Goal: Information Seeking & Learning: Learn about a topic

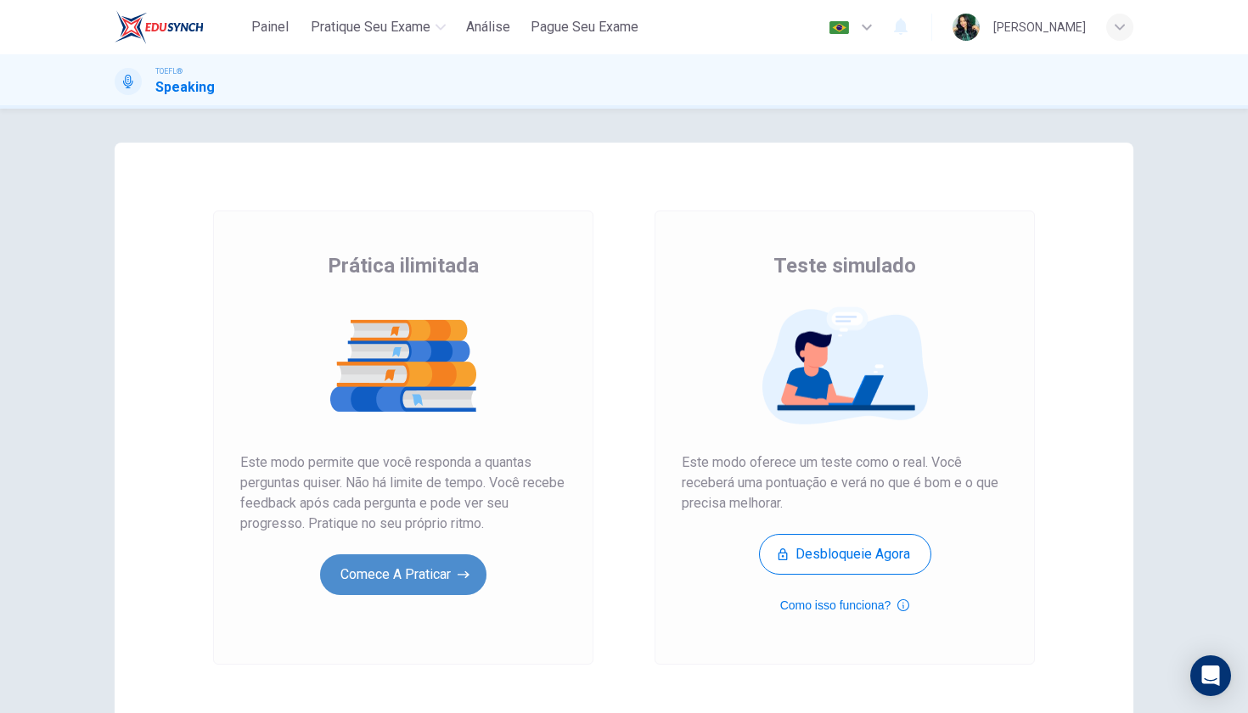
click at [446, 577] on button "Comece a praticar" at bounding box center [403, 574] width 166 height 41
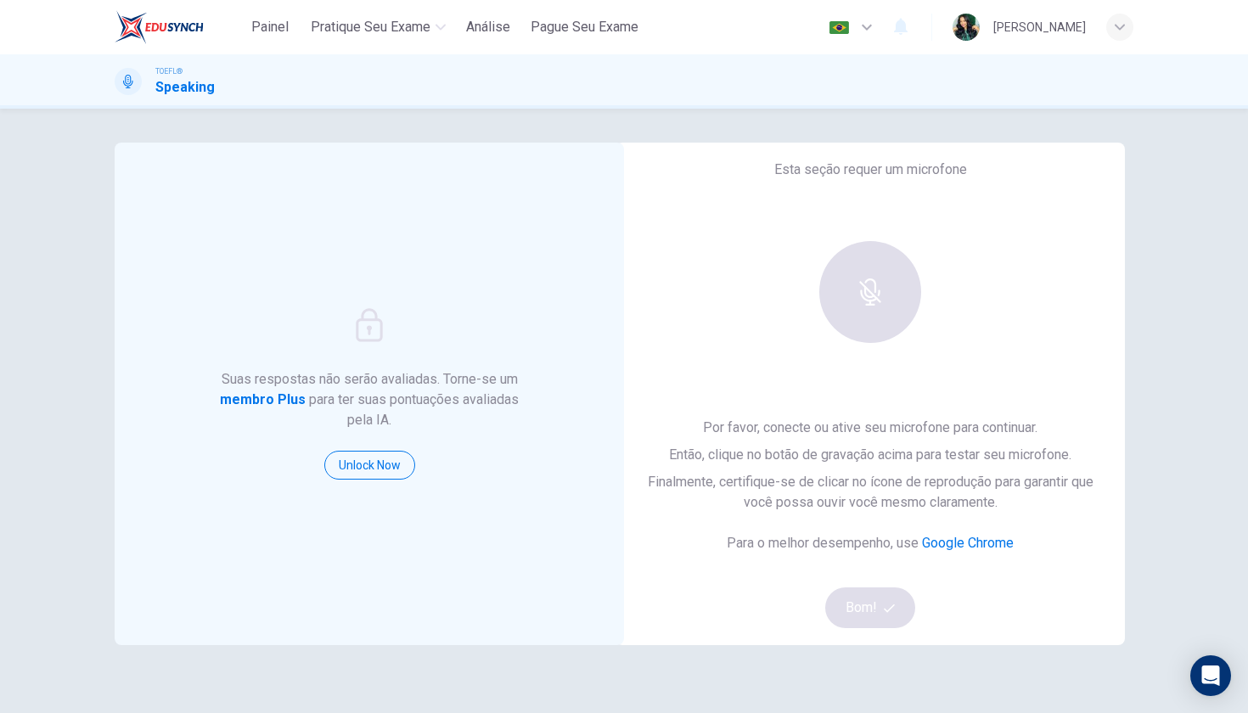
scroll to position [3, 0]
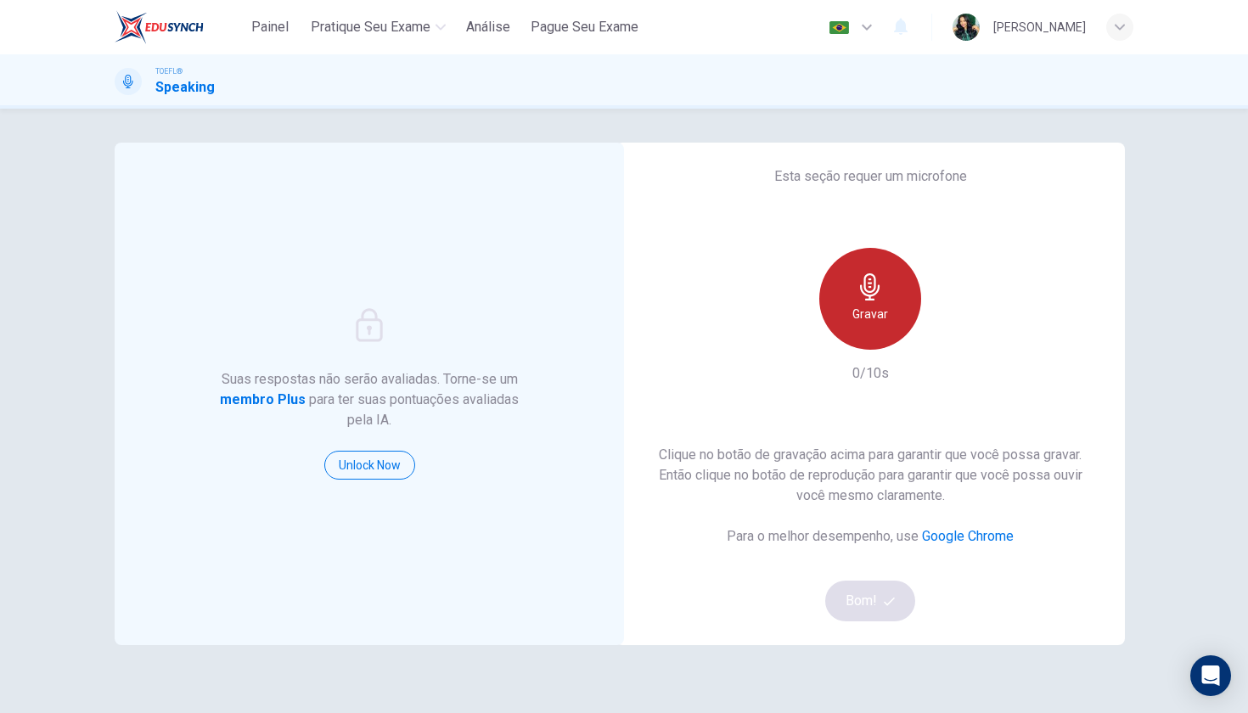
click at [880, 310] on h6 "Gravar" at bounding box center [870, 314] width 36 height 20
click at [880, 310] on h6 "Parar" at bounding box center [871, 314] width 30 height 20
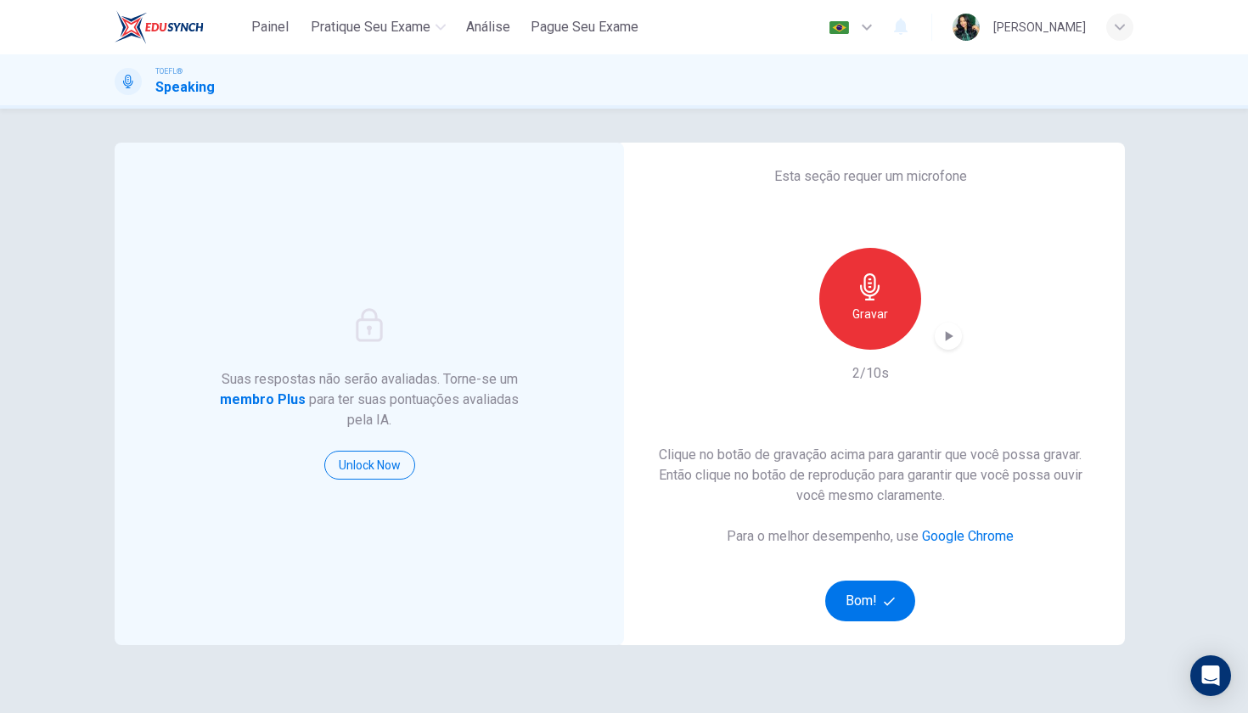
click at [943, 337] on icon "button" at bounding box center [948, 336] width 17 height 17
click at [880, 597] on button "Bom!" at bounding box center [870, 601] width 91 height 41
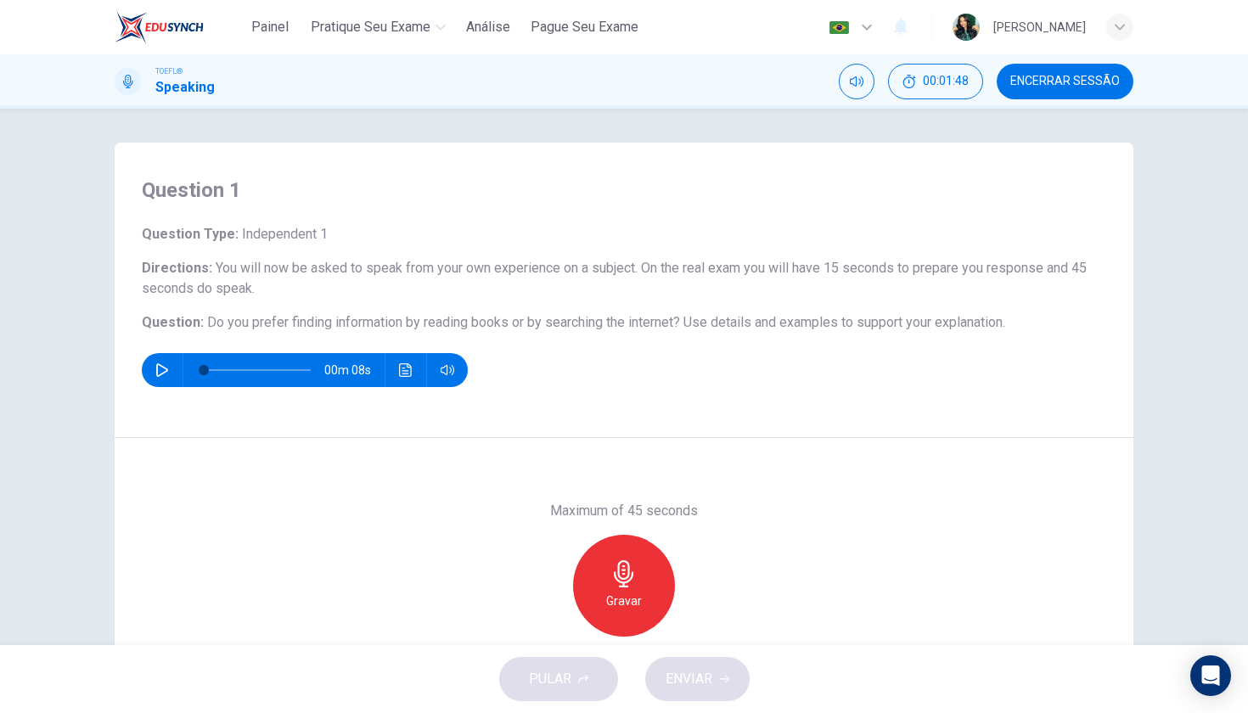
click at [162, 363] on icon "button" at bounding box center [162, 370] width 14 height 14
type input "0"
click at [633, 591] on h6 "Gravar" at bounding box center [624, 601] width 36 height 20
click at [650, 572] on div "Parar" at bounding box center [624, 586] width 102 height 102
click at [548, 628] on div "button" at bounding box center [545, 623] width 27 height 27
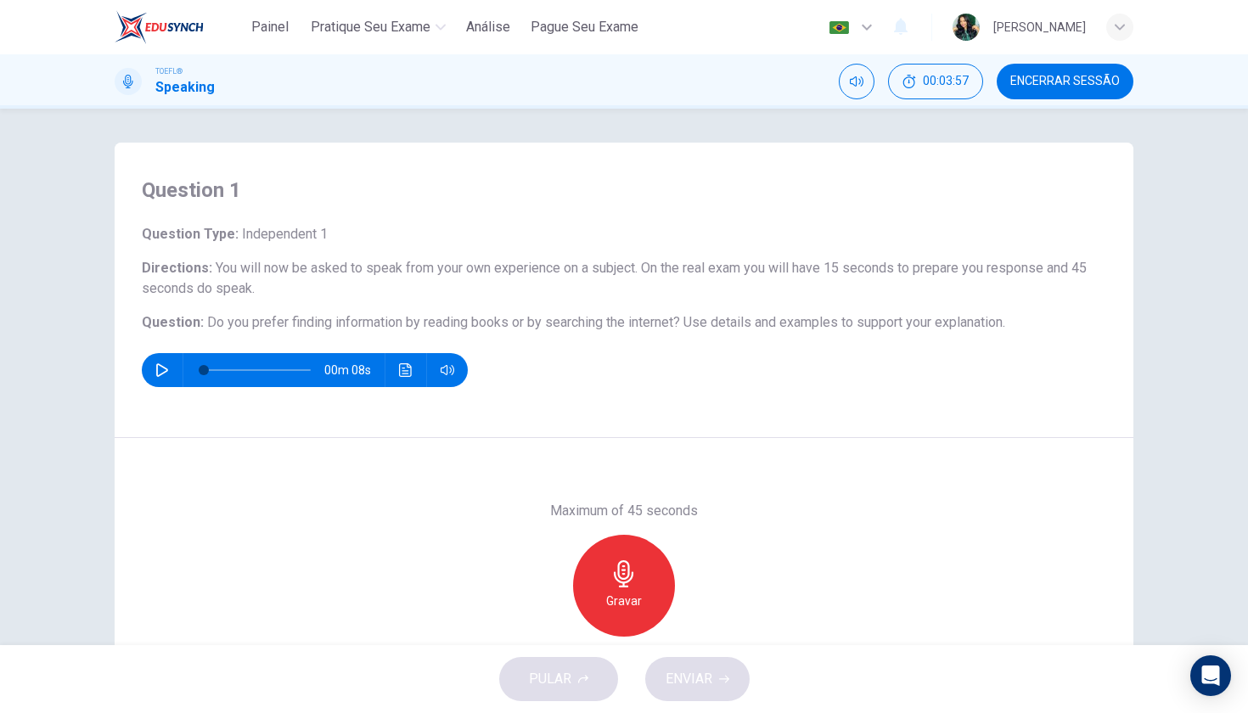
click at [643, 565] on div "Gravar" at bounding box center [624, 586] width 102 height 102
click at [636, 570] on icon "button" at bounding box center [623, 573] width 27 height 27
click at [548, 620] on icon "button" at bounding box center [545, 622] width 15 height 15
click at [621, 580] on icon "button" at bounding box center [623, 573] width 27 height 27
click at [608, 591] on div "Parar" at bounding box center [624, 586] width 102 height 102
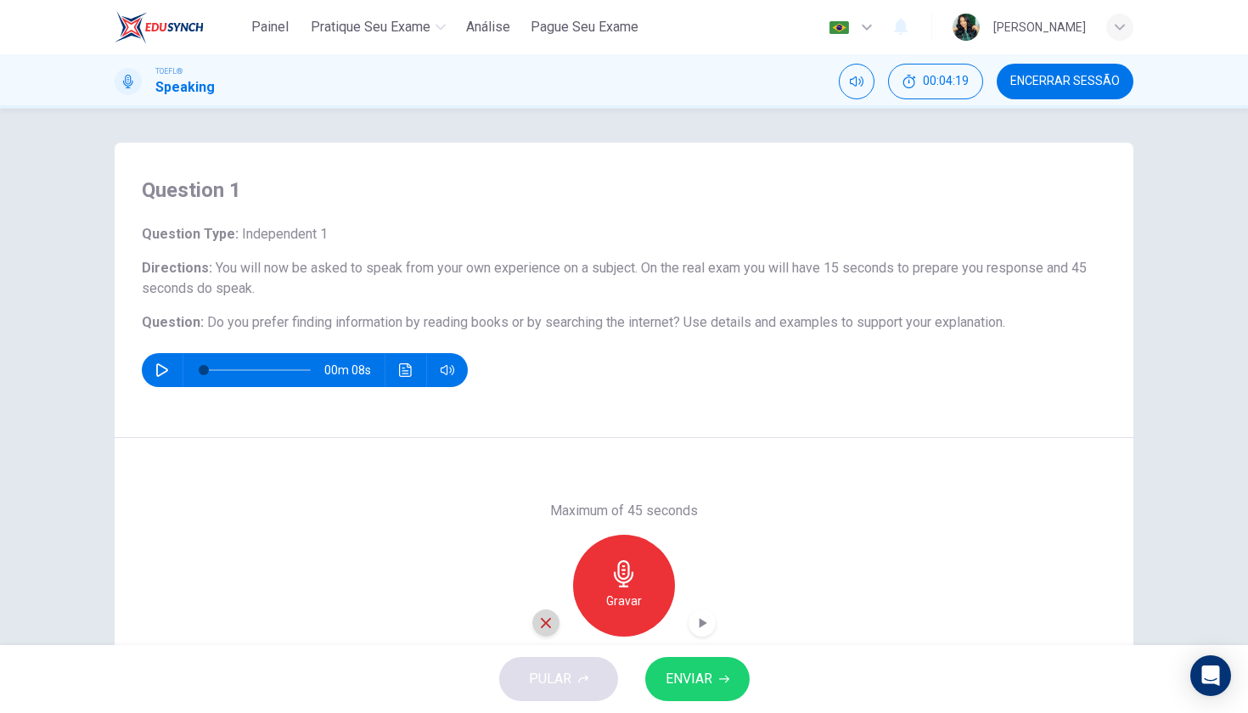
click at [550, 626] on icon "button" at bounding box center [545, 622] width 15 height 15
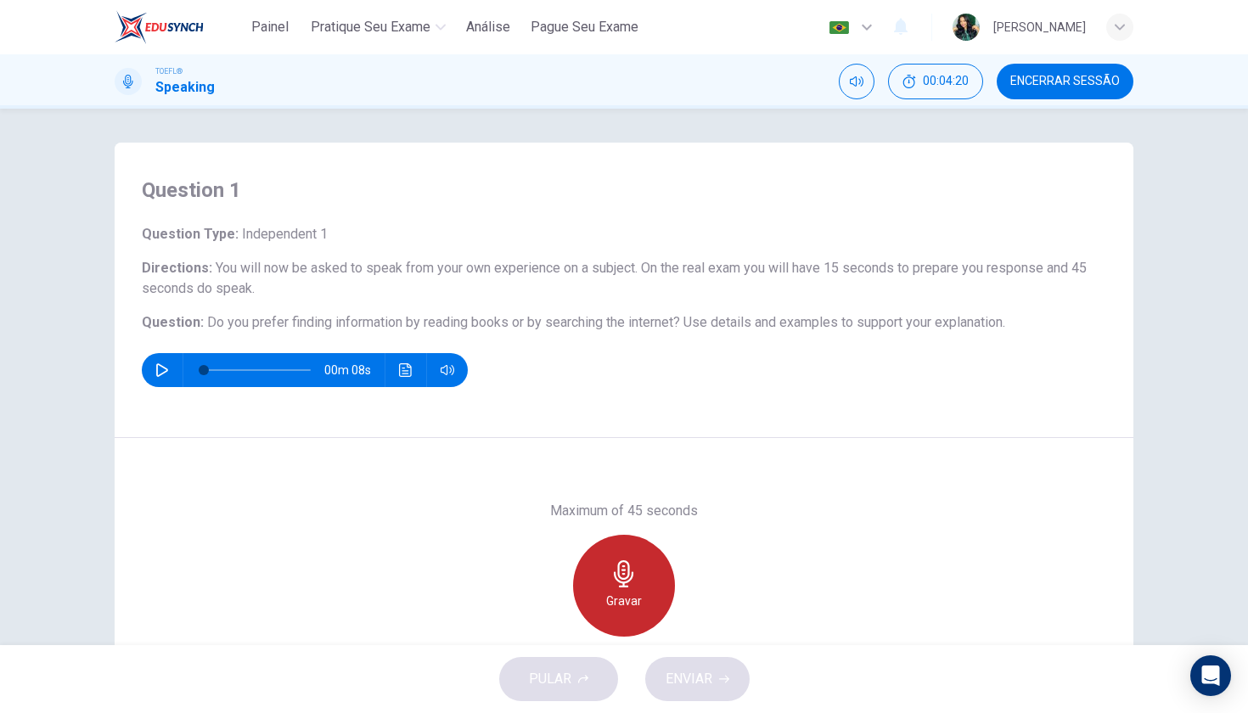
click at [618, 570] on icon "button" at bounding box center [624, 573] width 20 height 27
click at [632, 583] on icon "button" at bounding box center [623, 573] width 27 height 27
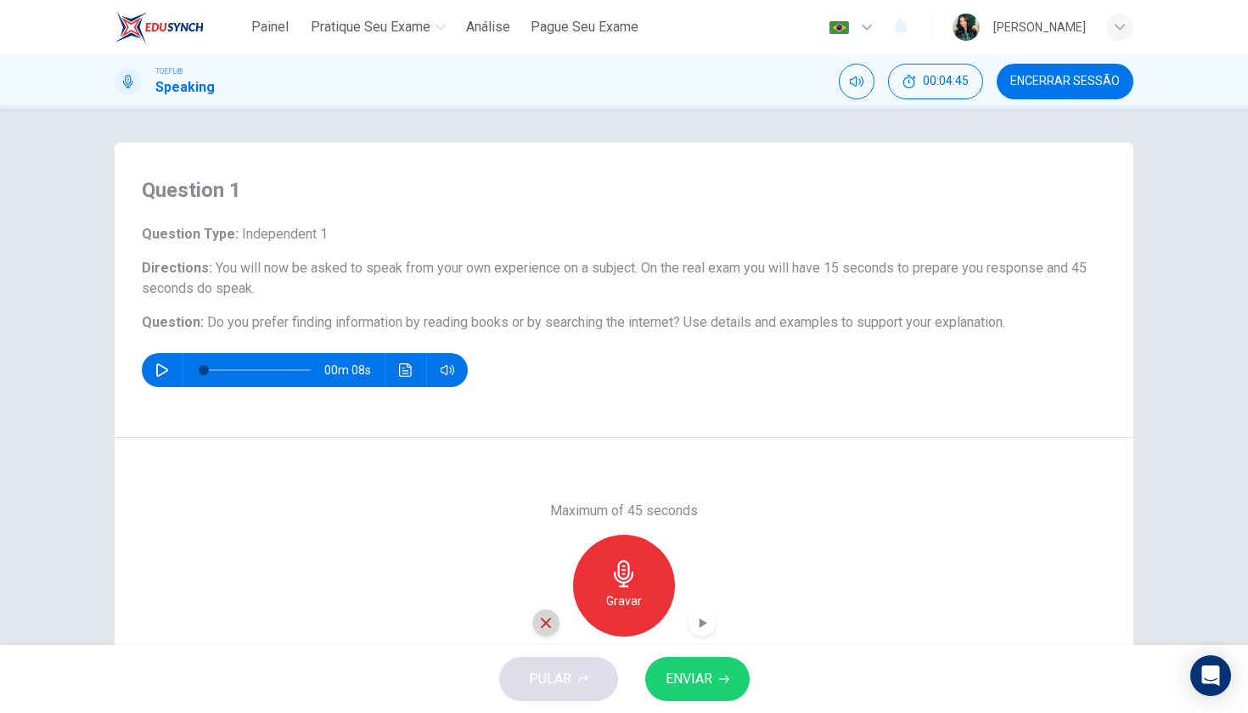
click at [548, 626] on icon "button" at bounding box center [545, 622] width 15 height 15
click at [629, 591] on h6 "Gravar" at bounding box center [624, 601] width 36 height 20
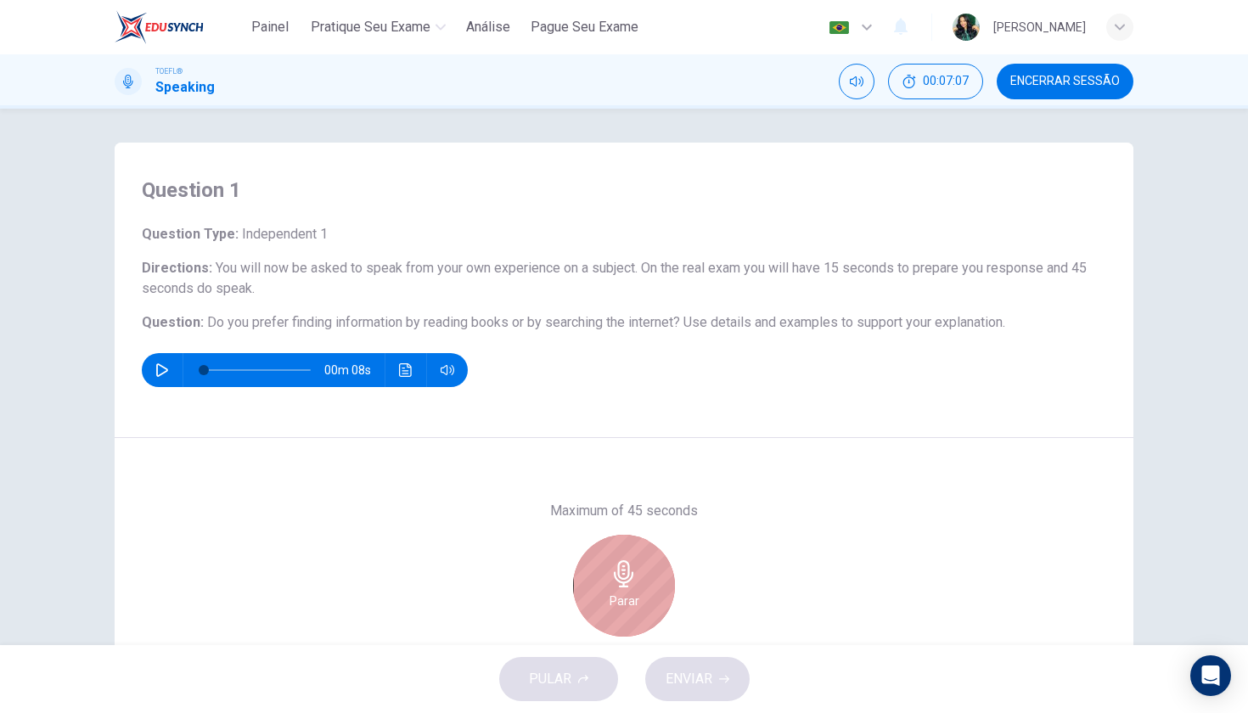
click at [630, 591] on h6 "Parar" at bounding box center [625, 601] width 30 height 20
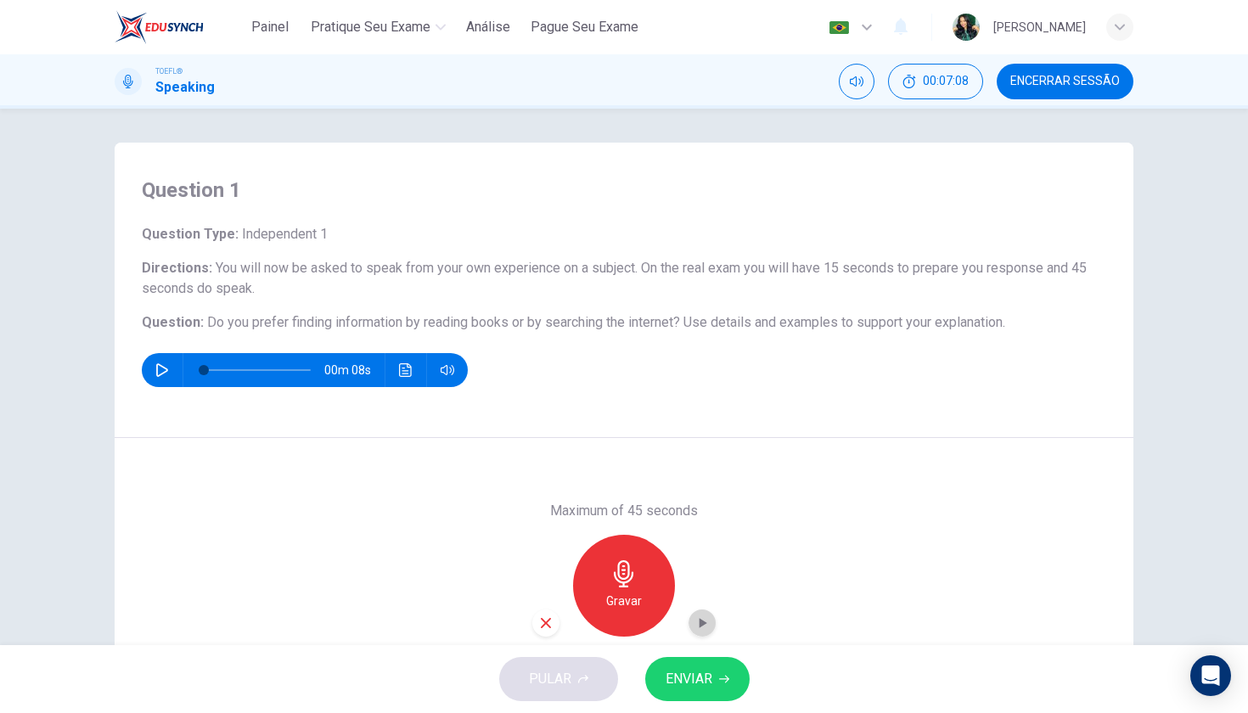
click at [698, 619] on icon "button" at bounding box center [702, 623] width 17 height 17
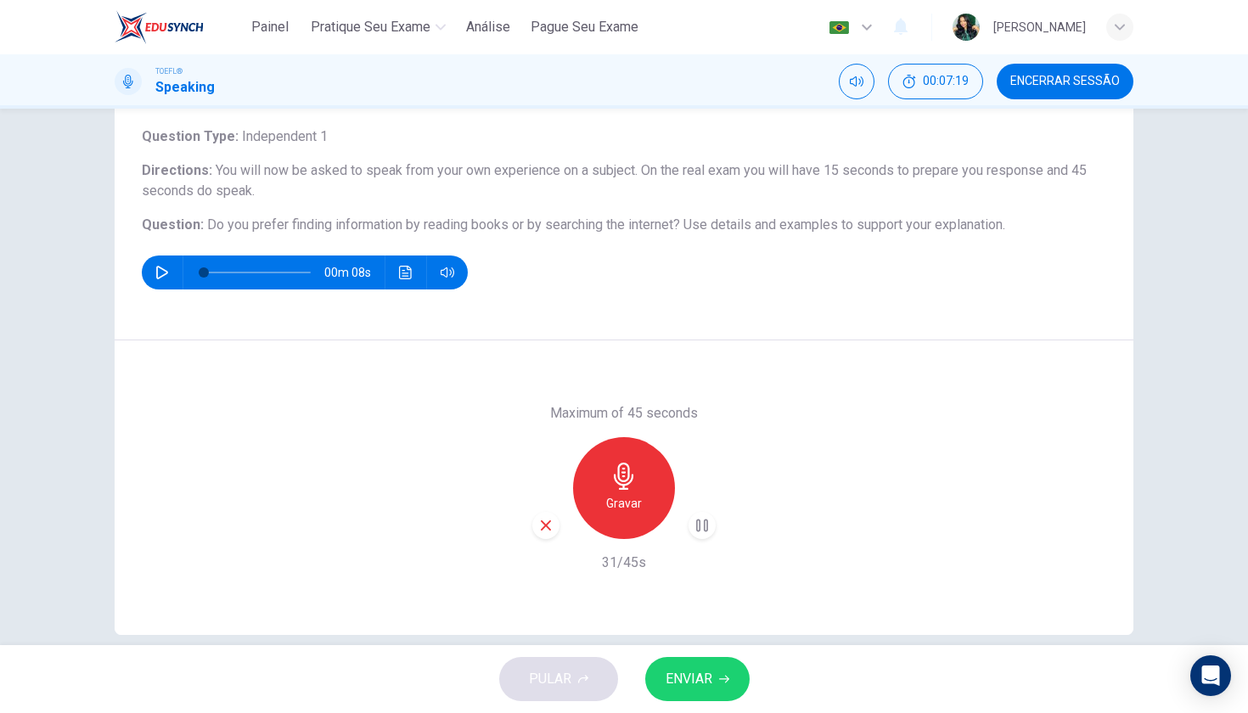
scroll to position [98, 0]
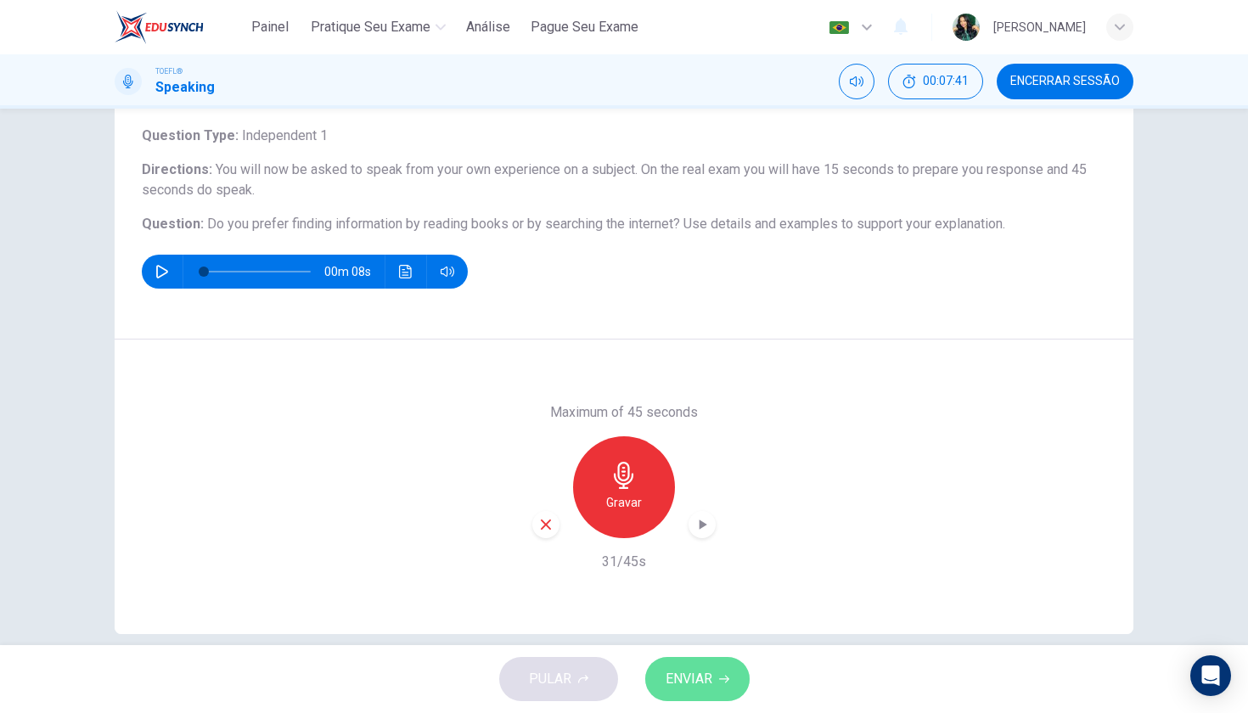
click at [716, 677] on button "ENVIAR" at bounding box center [697, 679] width 104 height 44
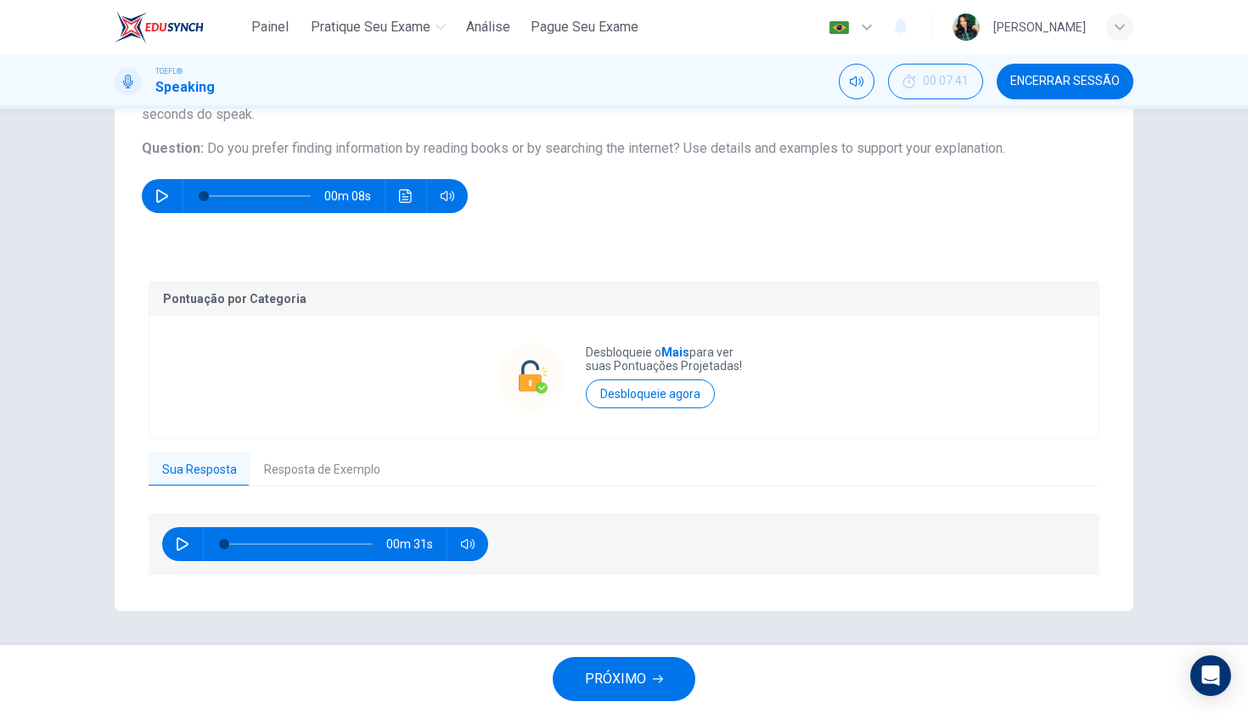
scroll to position [173, 0]
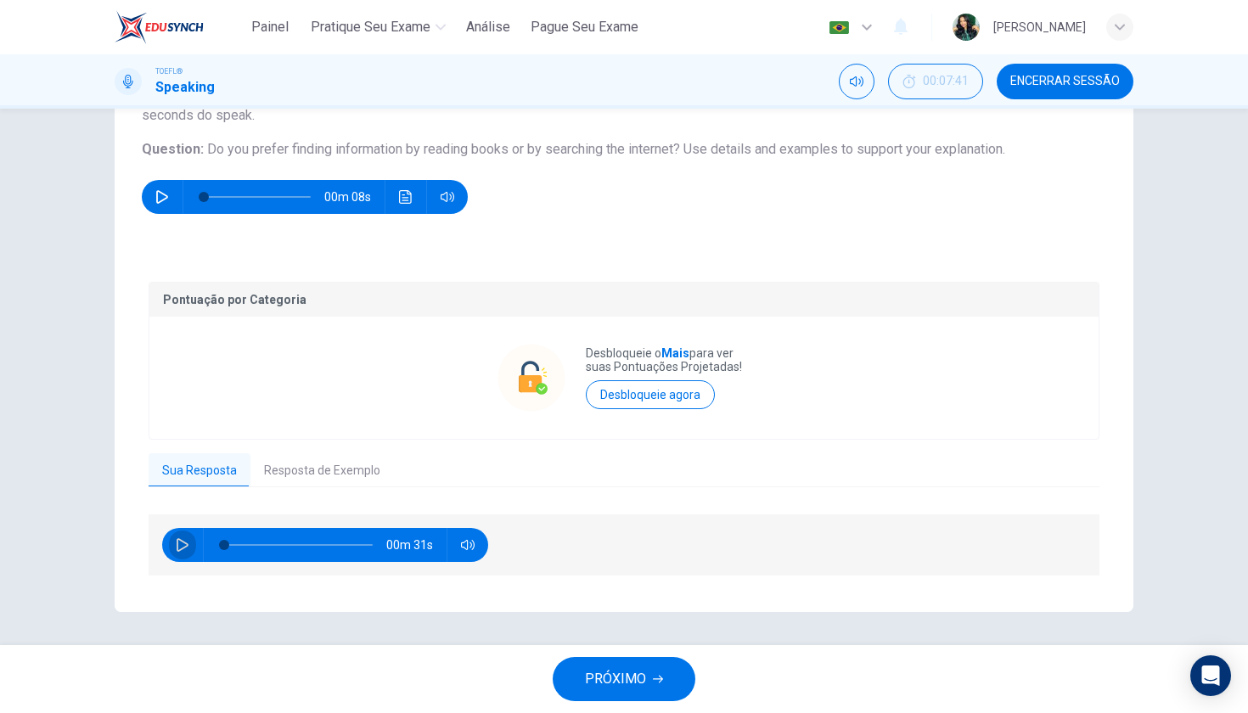
click at [183, 533] on button "button" at bounding box center [182, 545] width 27 height 34
click at [183, 539] on icon "button" at bounding box center [183, 545] width 14 height 14
type input "0"
click at [334, 467] on button "Resposta de Exemplo" at bounding box center [321, 471] width 143 height 36
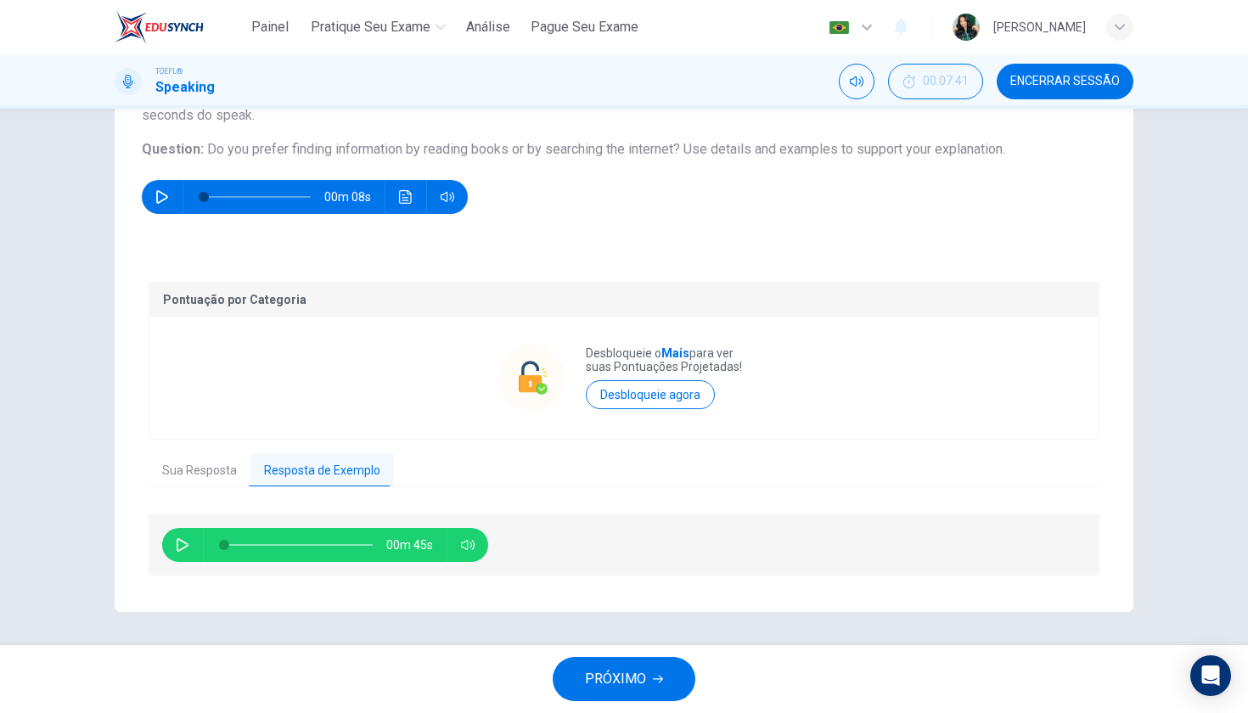
click at [179, 542] on icon "button" at bounding box center [183, 545] width 14 height 14
click at [185, 545] on icon "button" at bounding box center [183, 545] width 14 height 14
type input "65"
click at [609, 684] on span "PRÓXIMO" at bounding box center [615, 679] width 61 height 24
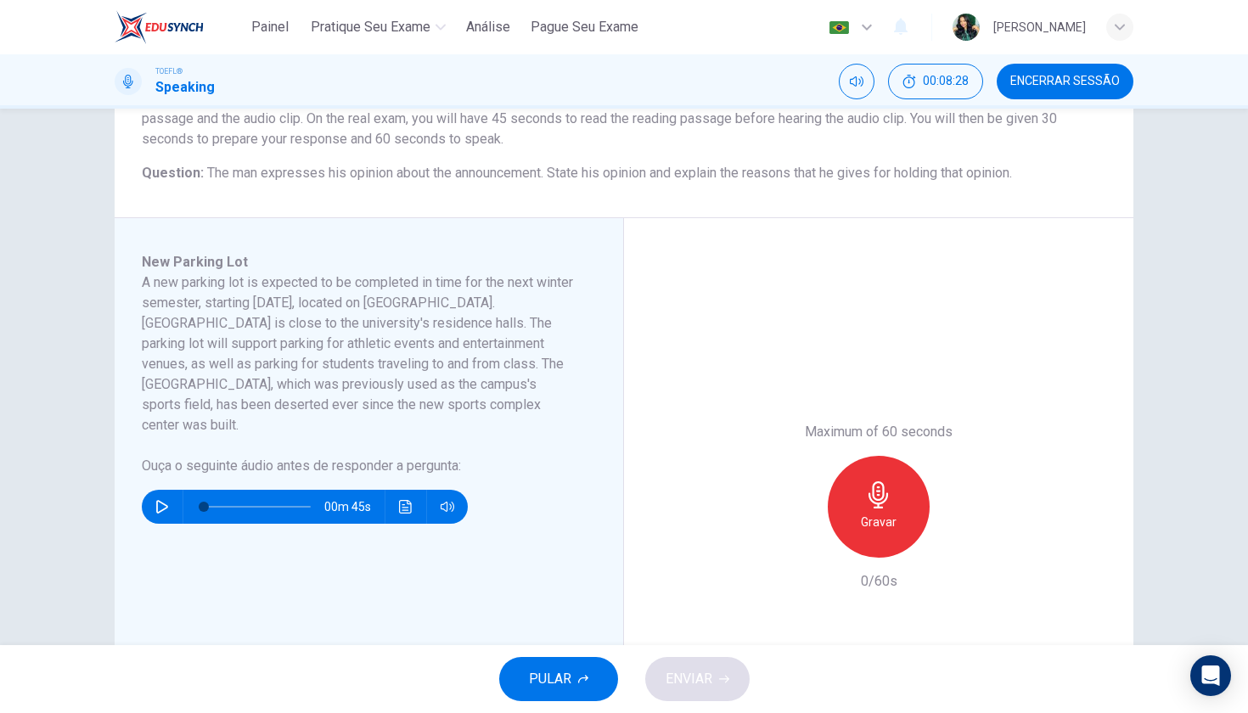
scroll to position [171, 0]
drag, startPoint x: 143, startPoint y: 280, endPoint x: 497, endPoint y: 463, distance: 397.5
click at [499, 464] on div "New Parking Lot A new parking lot is expected to be completed in time for the n…" at bounding box center [376, 505] width 468 height 509
click at [459, 406] on h6 "A new parking lot is expected to be completed in time for the next winter semes…" at bounding box center [359, 353] width 434 height 163
drag, startPoint x: 454, startPoint y: 406, endPoint x: 219, endPoint y: 352, distance: 241.2
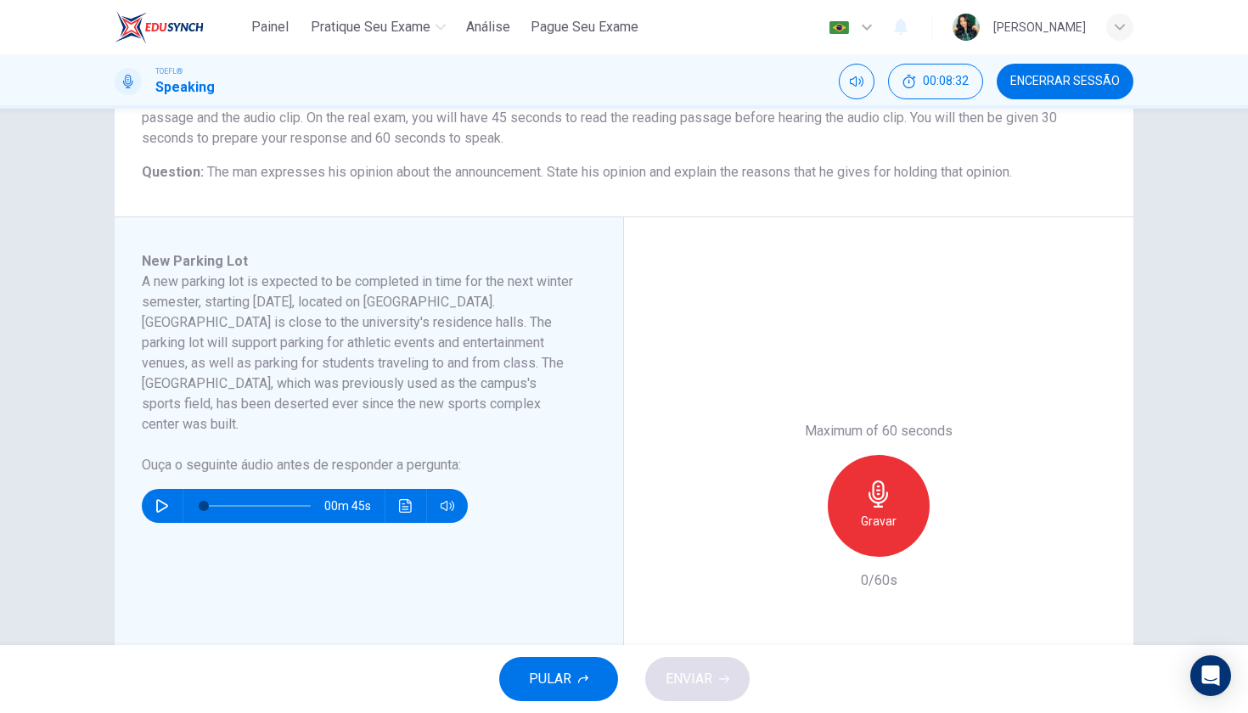
click at [219, 352] on h6 "A new parking lot is expected to be completed in time for the next winter semes…" at bounding box center [359, 353] width 434 height 163
click at [149, 288] on h6 "A new parking lot is expected to be completed in time for the next winter semes…" at bounding box center [359, 353] width 434 height 163
click at [156, 499] on icon "button" at bounding box center [162, 506] width 14 height 14
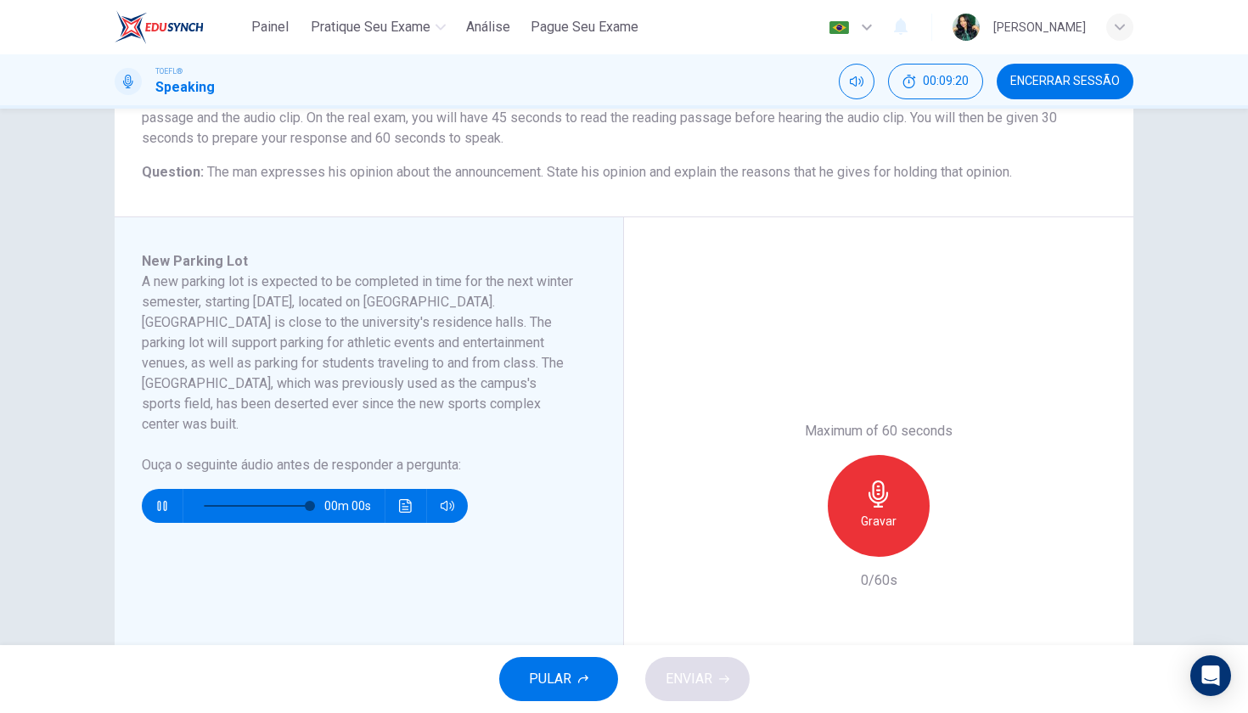
type input "0"
click at [881, 506] on div "Gravar" at bounding box center [879, 506] width 102 height 102
click at [881, 512] on h6 "Parar" at bounding box center [879, 521] width 30 height 20
click at [797, 536] on icon "button" at bounding box center [800, 543] width 15 height 15
click at [892, 503] on div "Gravar" at bounding box center [879, 506] width 102 height 102
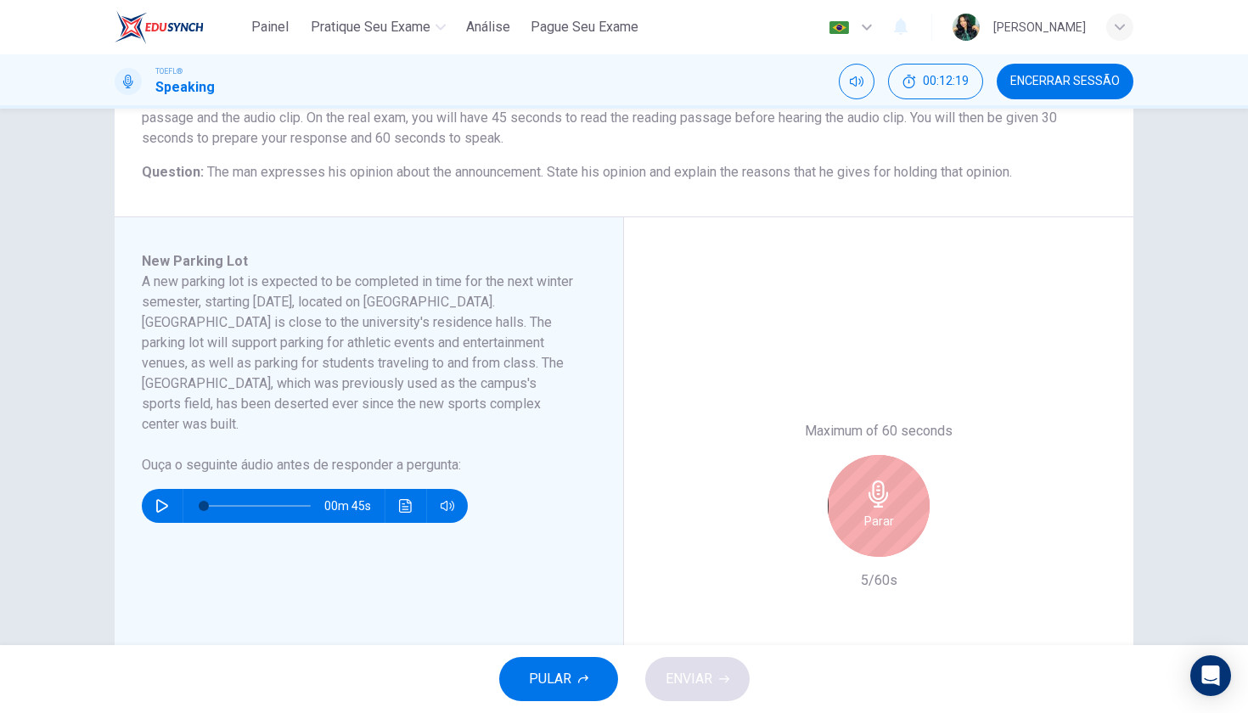
click at [880, 506] on div "Parar" at bounding box center [879, 506] width 102 height 102
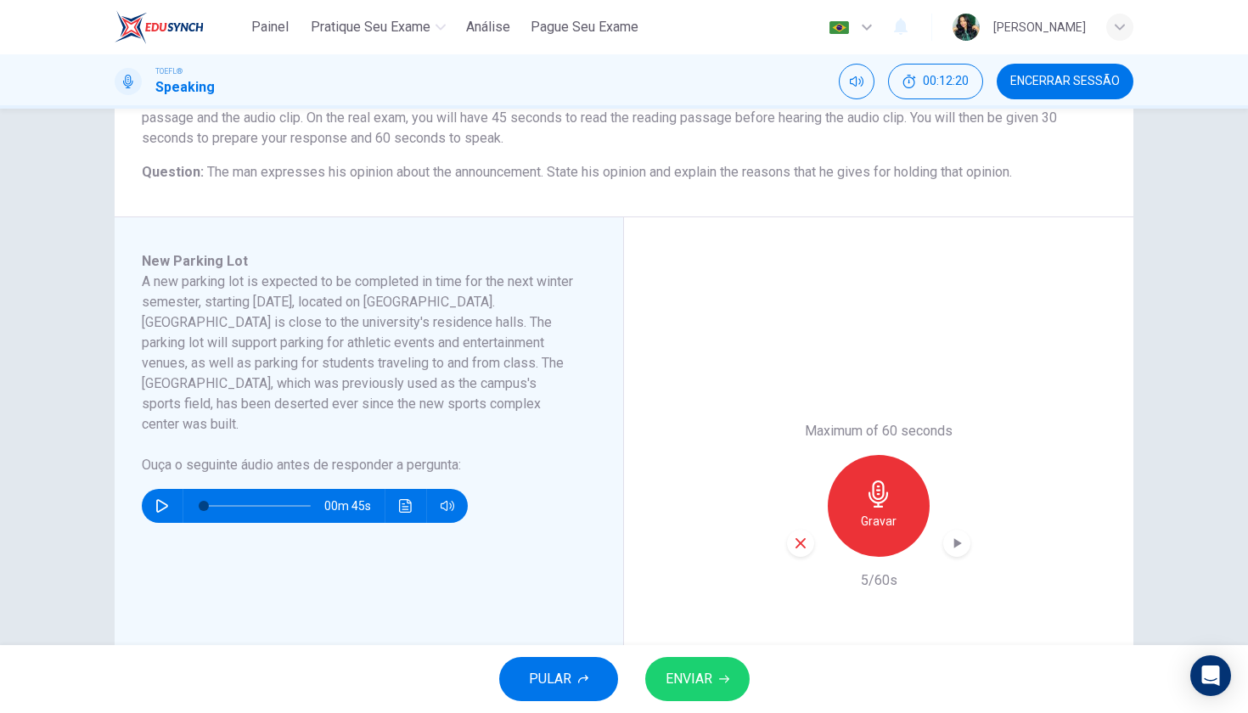
click at [804, 536] on icon "button" at bounding box center [800, 543] width 15 height 15
click at [891, 503] on icon "button" at bounding box center [878, 493] width 27 height 27
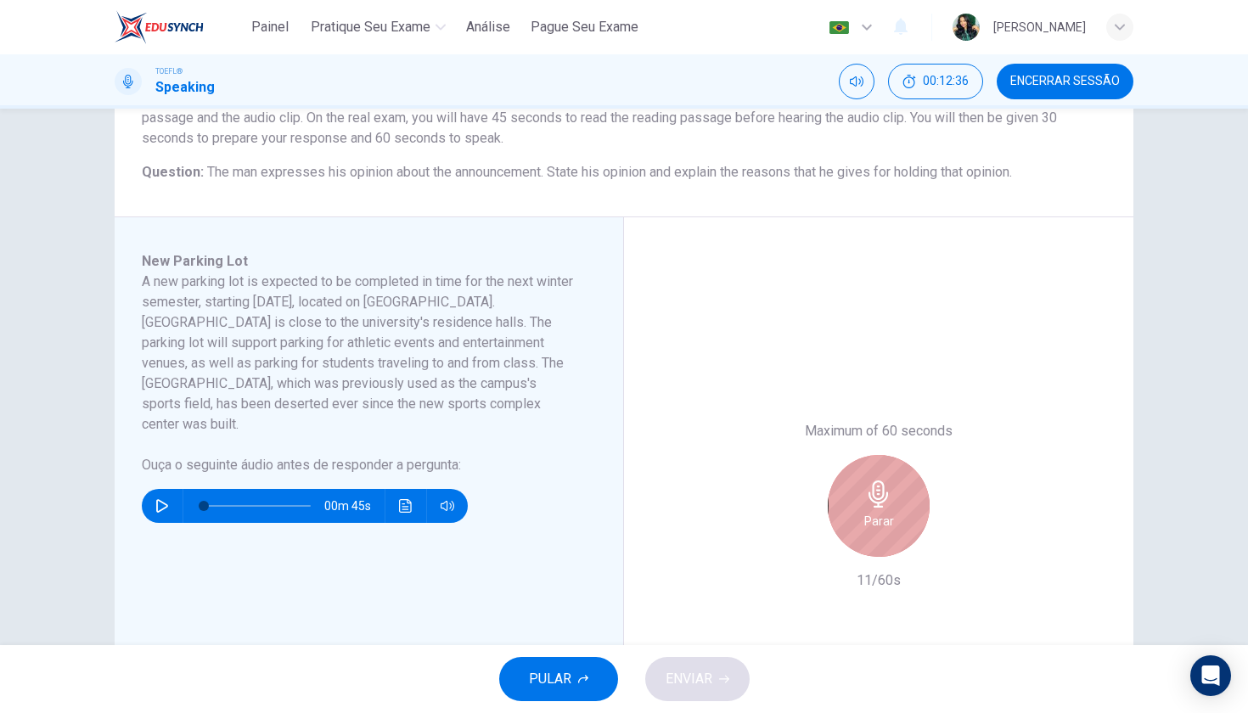
click at [891, 503] on icon "button" at bounding box center [878, 493] width 27 height 27
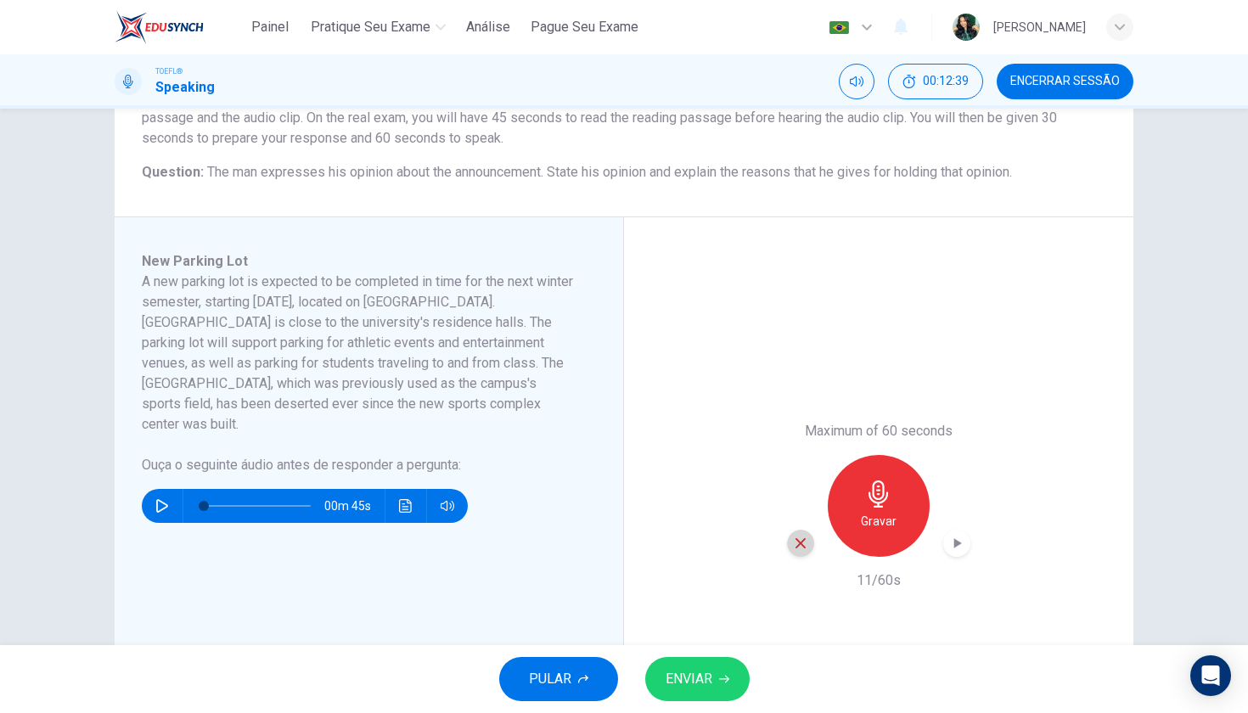
click at [806, 542] on icon "button" at bounding box center [800, 543] width 15 height 15
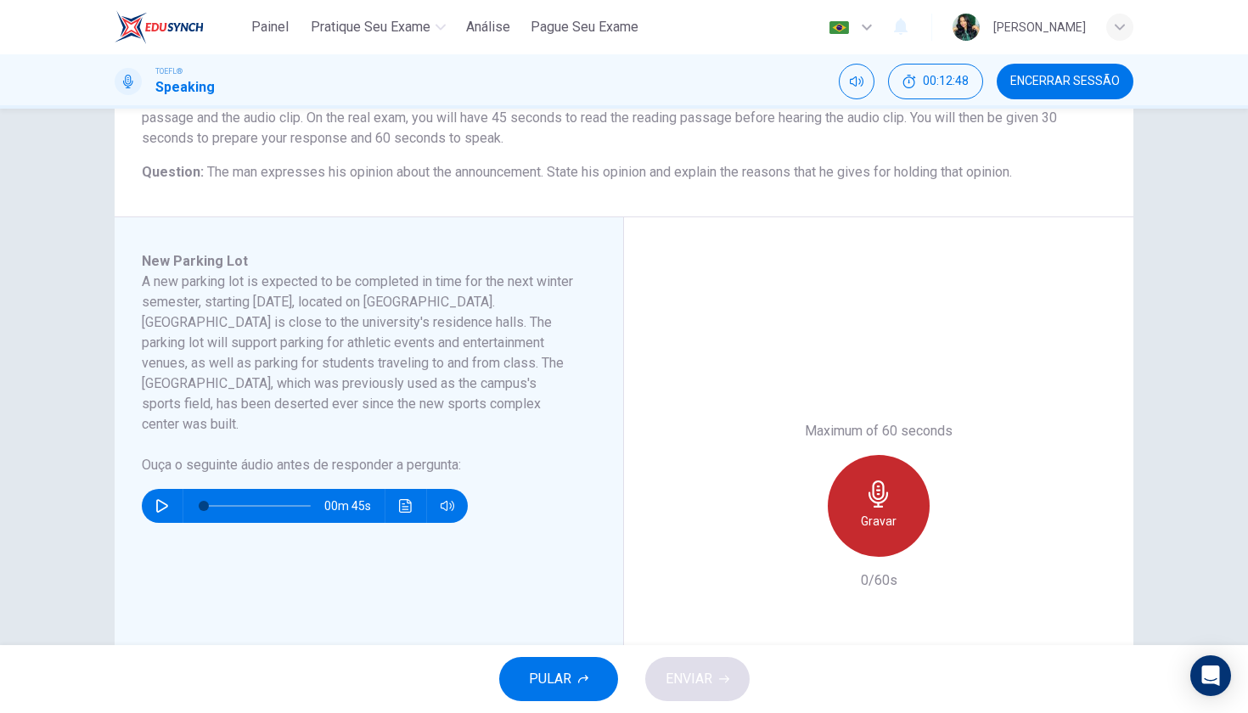
click at [885, 513] on h6 "Gravar" at bounding box center [879, 521] width 36 height 20
click at [885, 512] on h6 "Parar" at bounding box center [879, 521] width 30 height 20
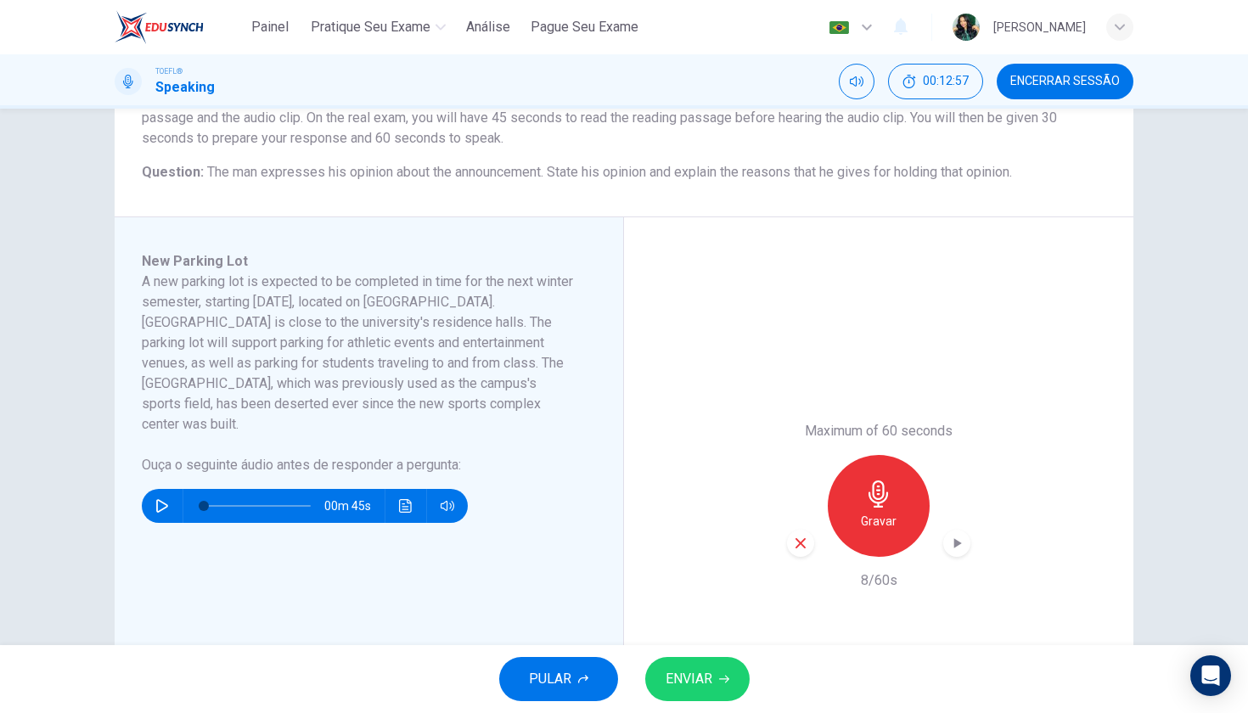
click at [805, 539] on icon "button" at bounding box center [800, 543] width 15 height 15
click at [888, 496] on icon "button" at bounding box center [878, 493] width 27 height 27
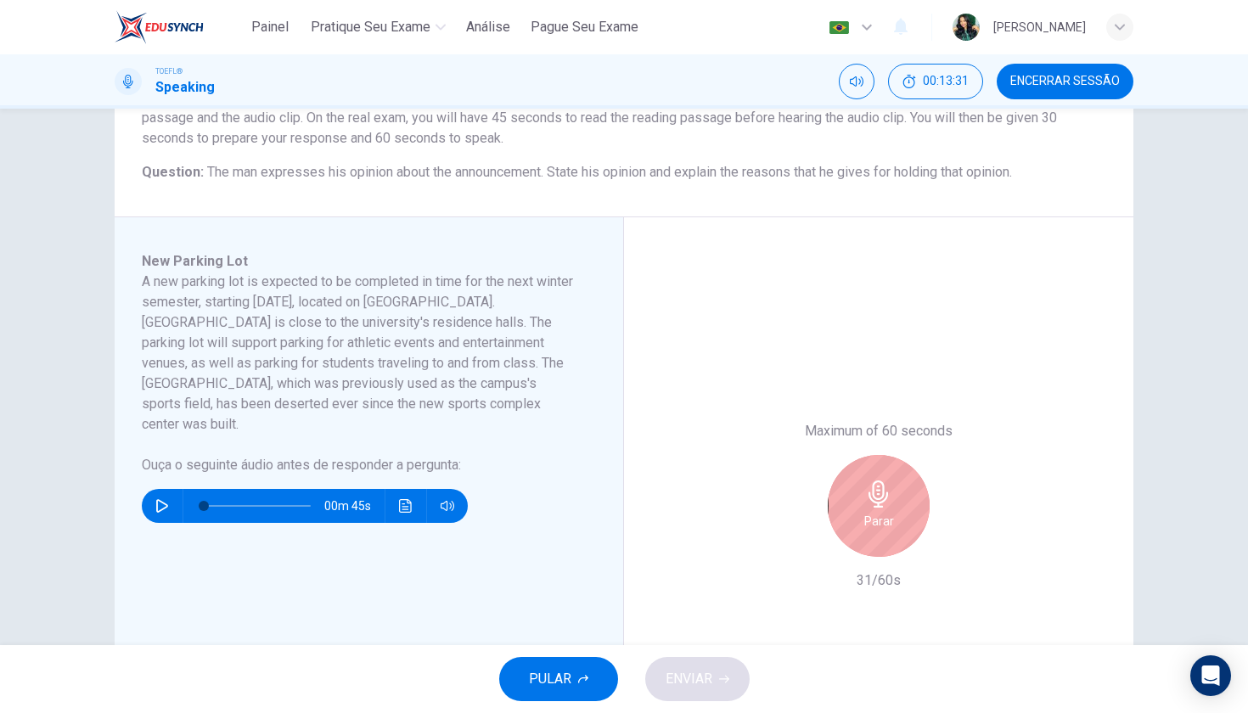
click at [888, 496] on icon "button" at bounding box center [878, 493] width 27 height 27
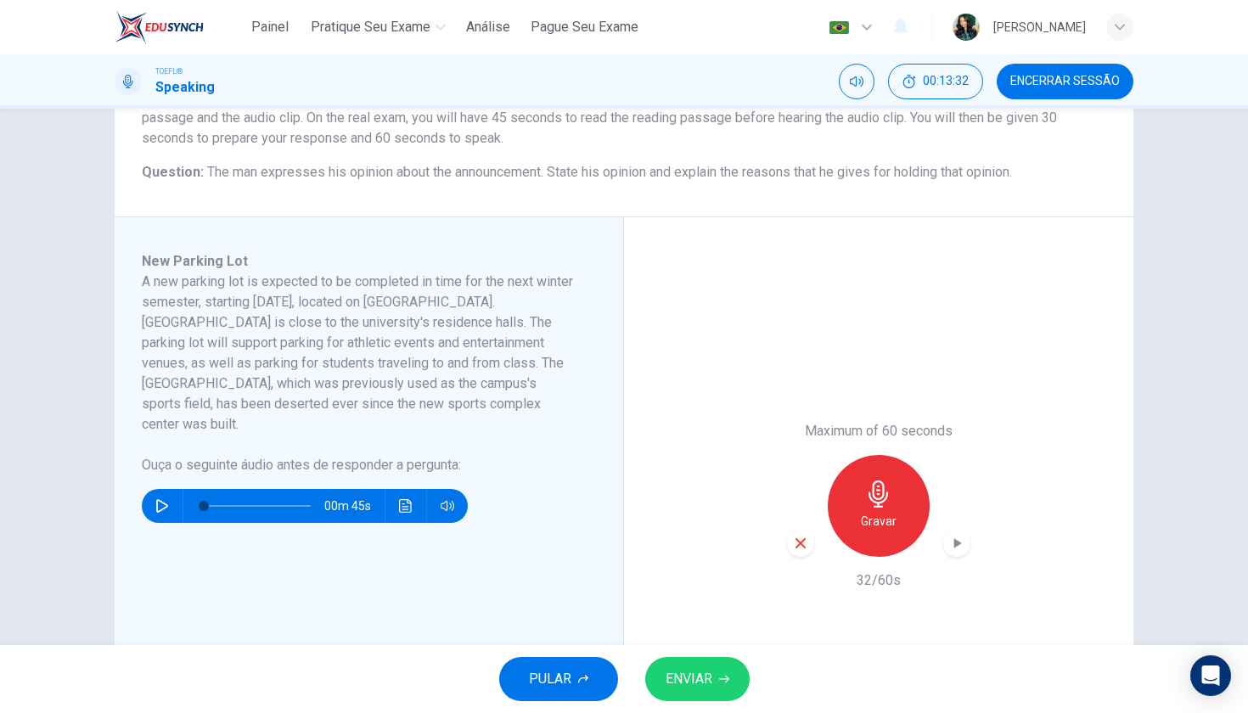
click at [960, 535] on icon "button" at bounding box center [956, 543] width 17 height 17
click at [952, 539] on icon "button" at bounding box center [956, 543] width 17 height 17
click at [576, 669] on button "PULAR" at bounding box center [558, 679] width 119 height 44
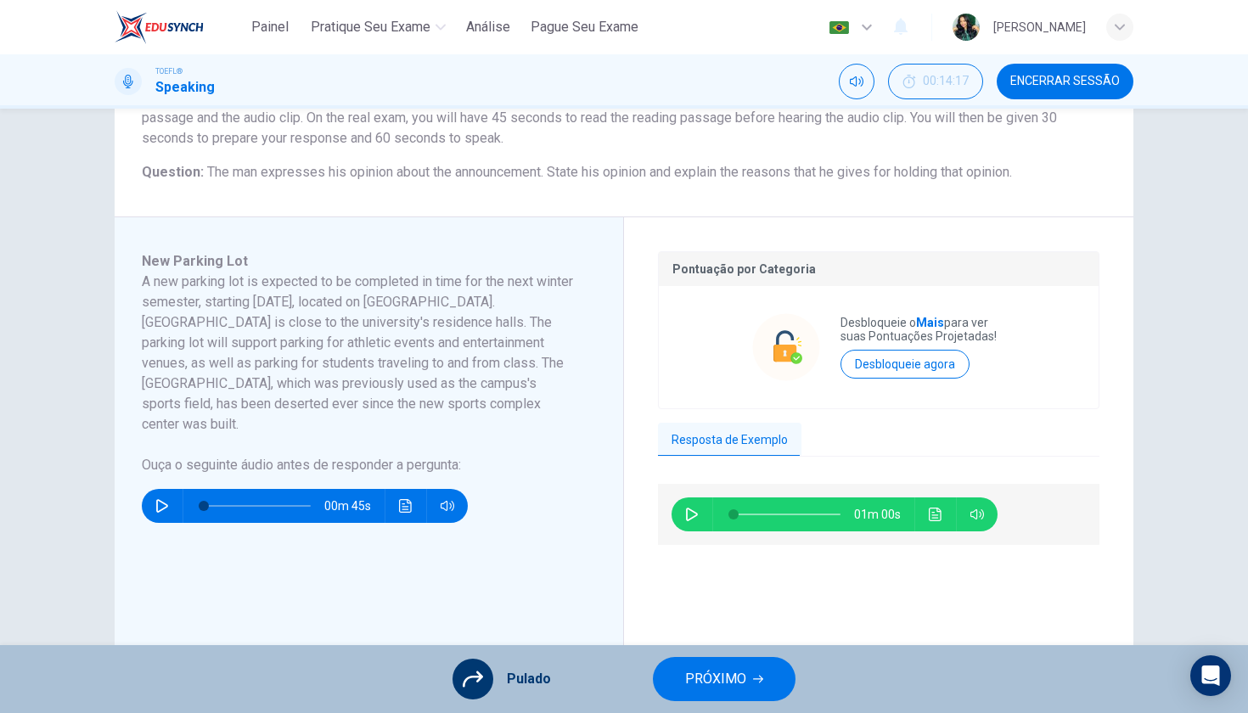
click at [695, 508] on icon "button" at bounding box center [692, 515] width 14 height 14
click at [691, 508] on icon "button" at bounding box center [692, 515] width 14 height 14
type input "5"
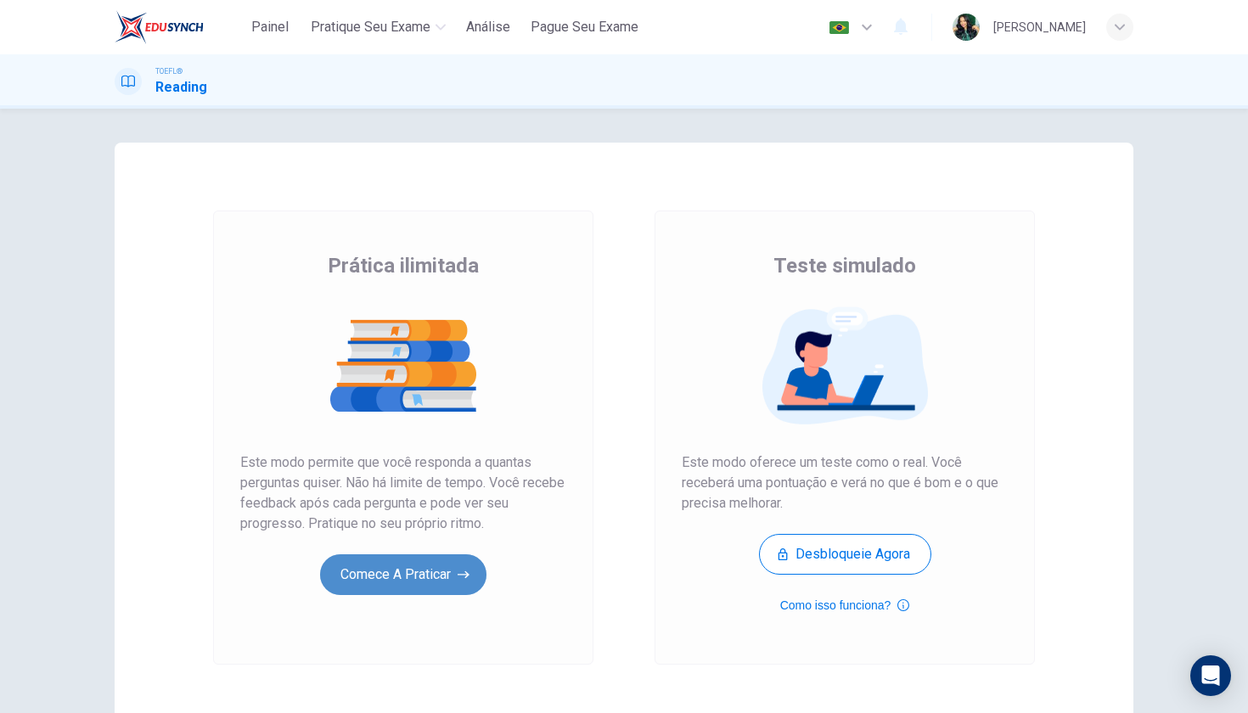
click at [409, 568] on button "Comece a praticar" at bounding box center [403, 574] width 166 height 41
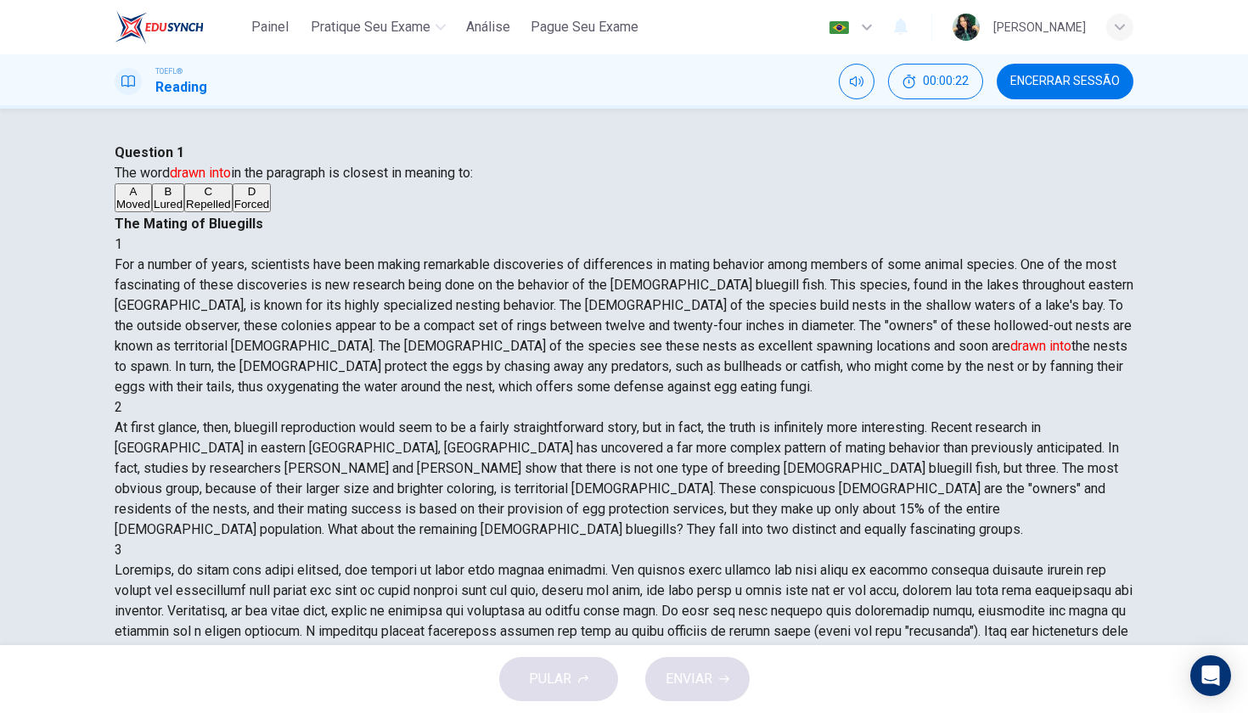
drag, startPoint x: 725, startPoint y: 412, endPoint x: 761, endPoint y: 401, distance: 37.3
click at [767, 397] on div "1 For a number of years, scientists have been making remarkable discoveries of …" at bounding box center [624, 315] width 1019 height 163
click at [234, 198] on div "D" at bounding box center [251, 191] width 35 height 13
click at [713, 680] on button "ENVIAR" at bounding box center [697, 679] width 104 height 44
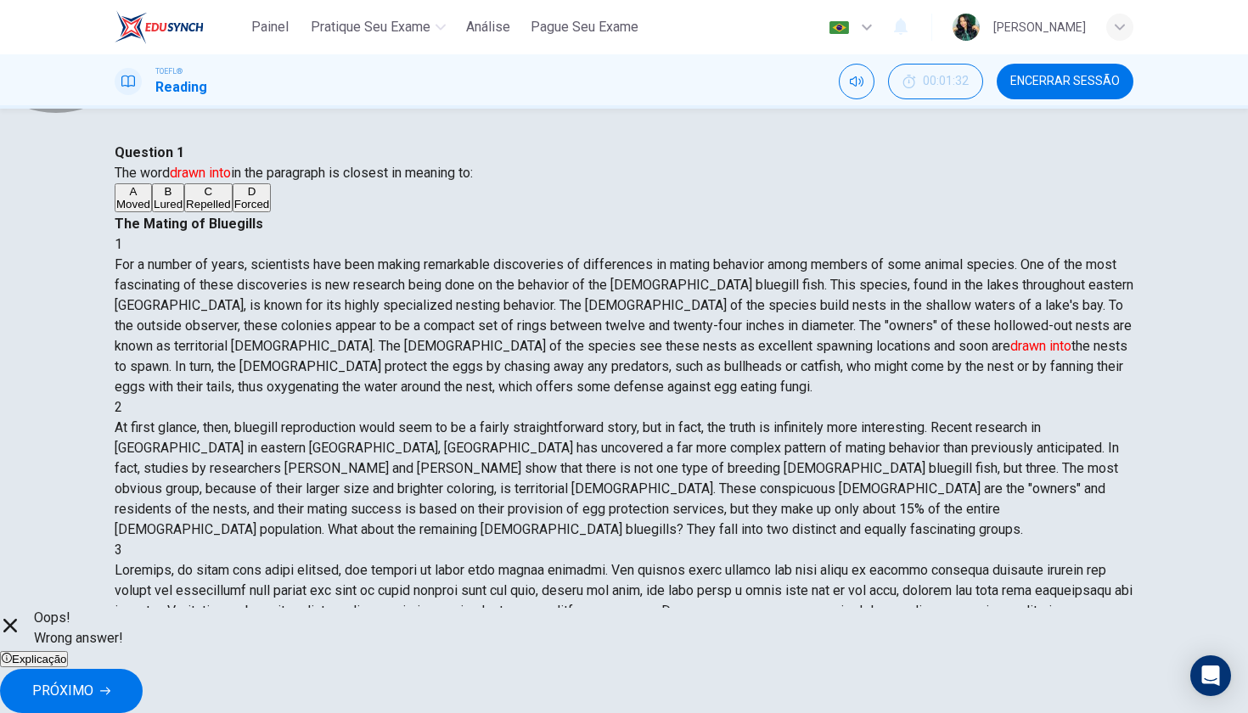
click at [66, 666] on span "Explicação" at bounding box center [39, 659] width 54 height 13
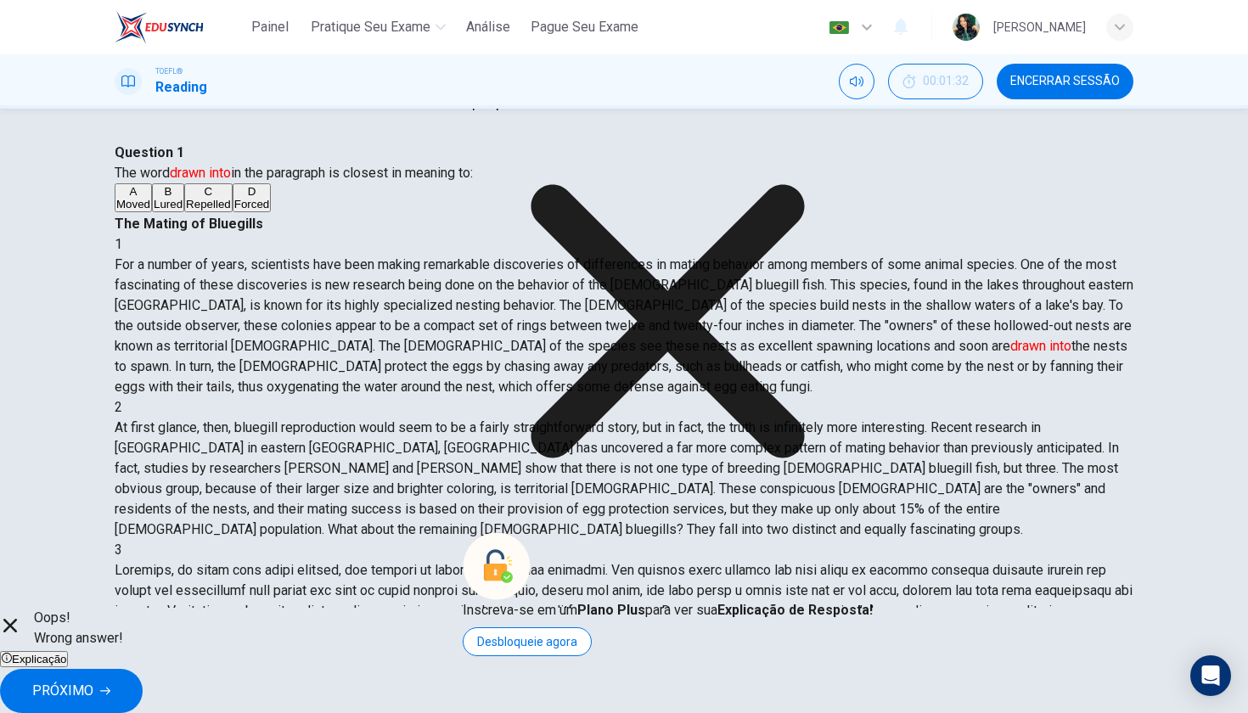
click at [773, 469] on icon at bounding box center [668, 321] width 410 height 410
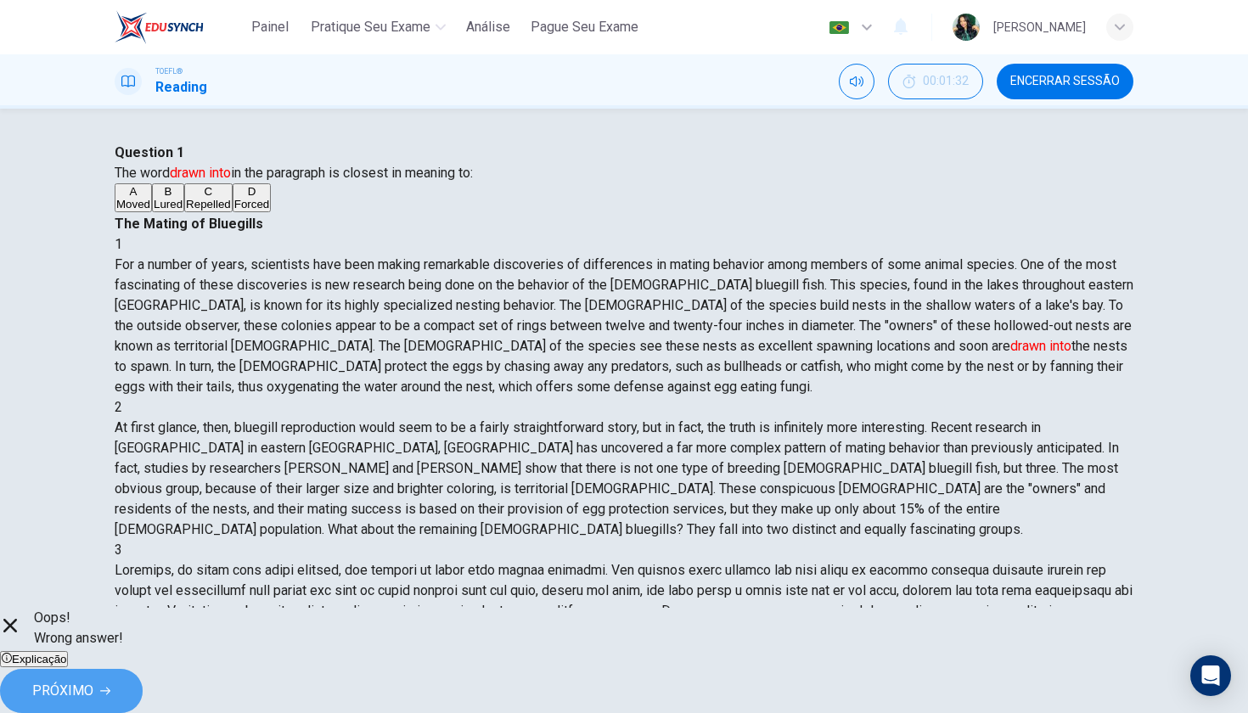
click at [93, 687] on span "PRÓXIMO" at bounding box center [62, 691] width 61 height 24
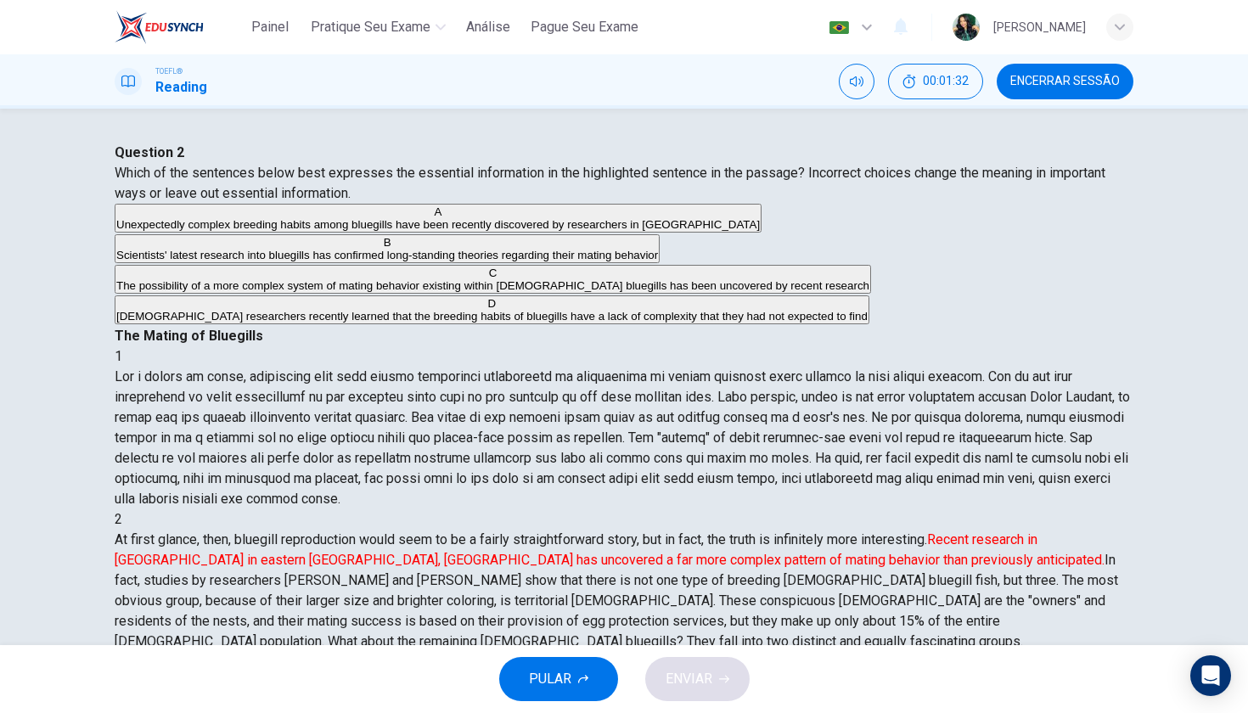
scroll to position [191, 0]
click at [1050, 91] on button "Encerrar Sessão" at bounding box center [1065, 82] width 137 height 36
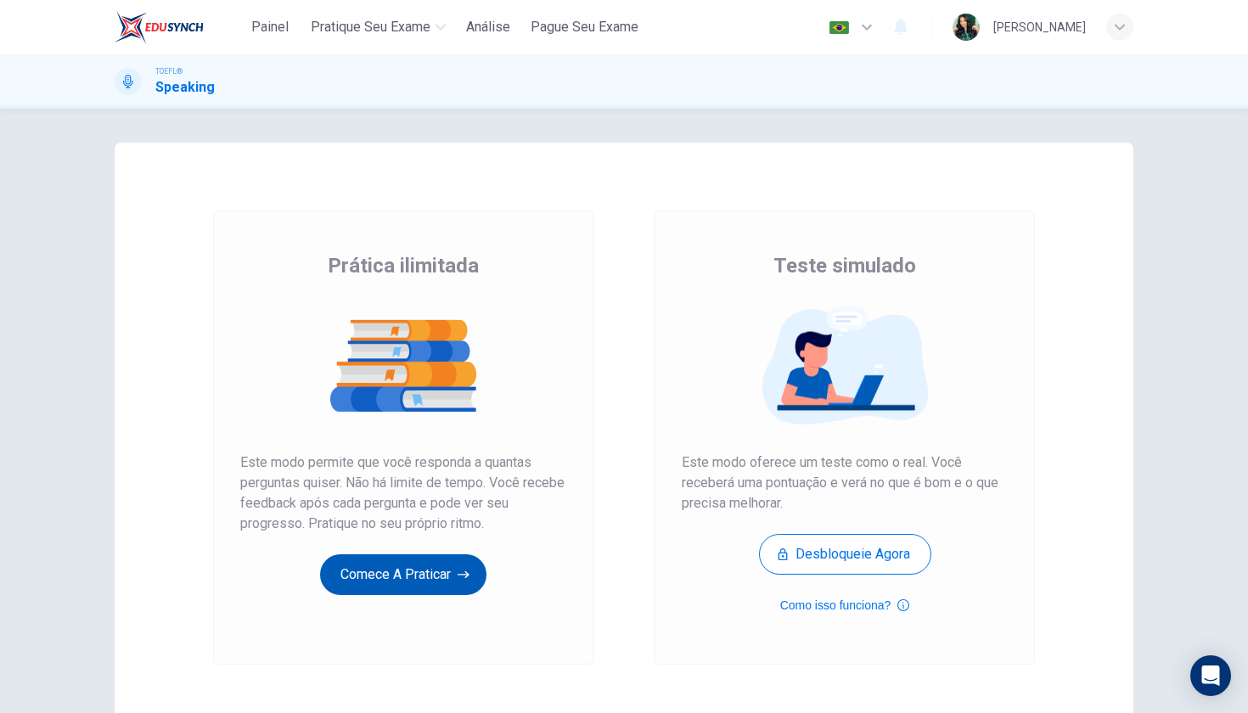
click at [457, 577] on button "Comece a praticar" at bounding box center [403, 574] width 166 height 41
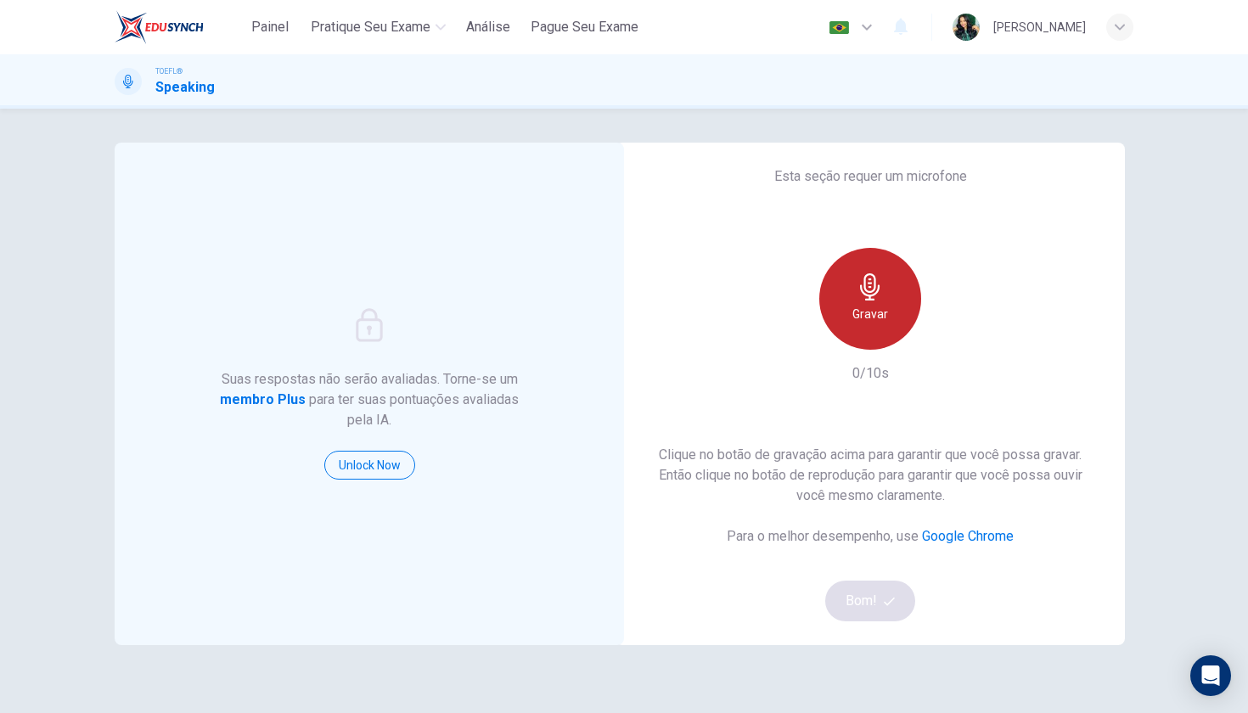
click at [870, 327] on div "Gravar" at bounding box center [870, 299] width 102 height 102
click at [870, 327] on div "Parar" at bounding box center [870, 299] width 102 height 102
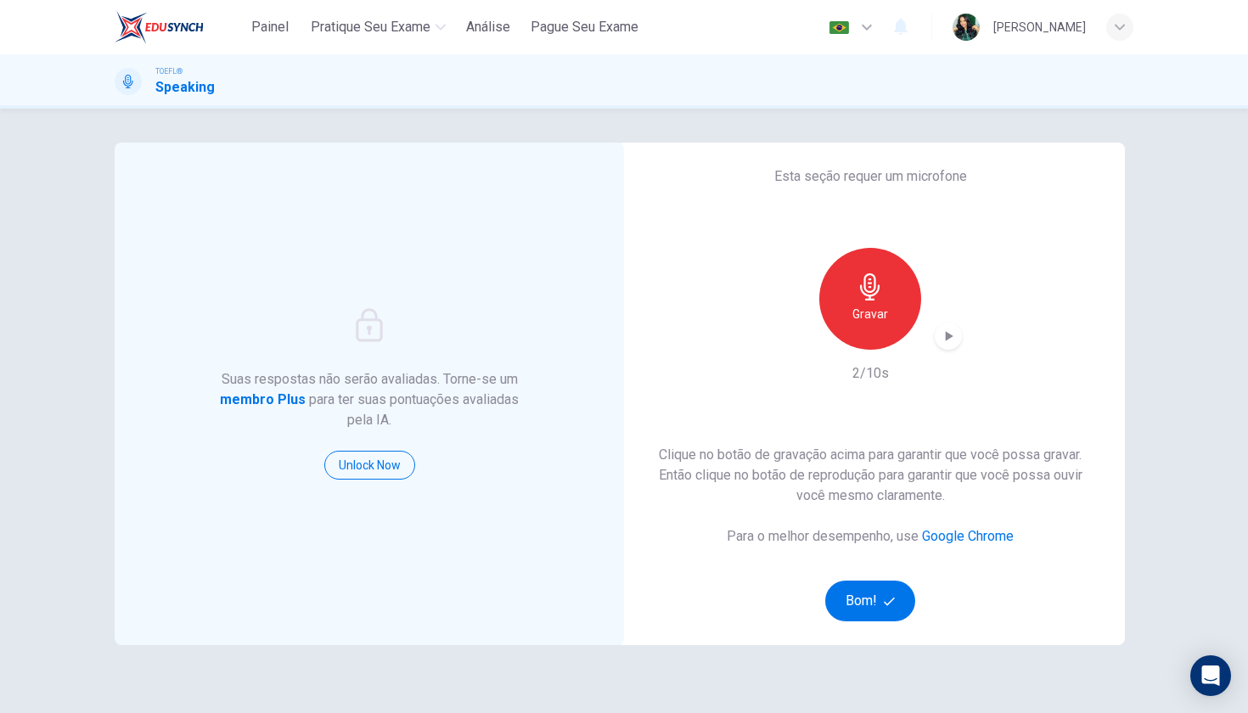
click at [947, 337] on icon "button" at bounding box center [950, 336] width 8 height 10
click at [883, 607] on button "Bom!" at bounding box center [870, 601] width 91 height 41
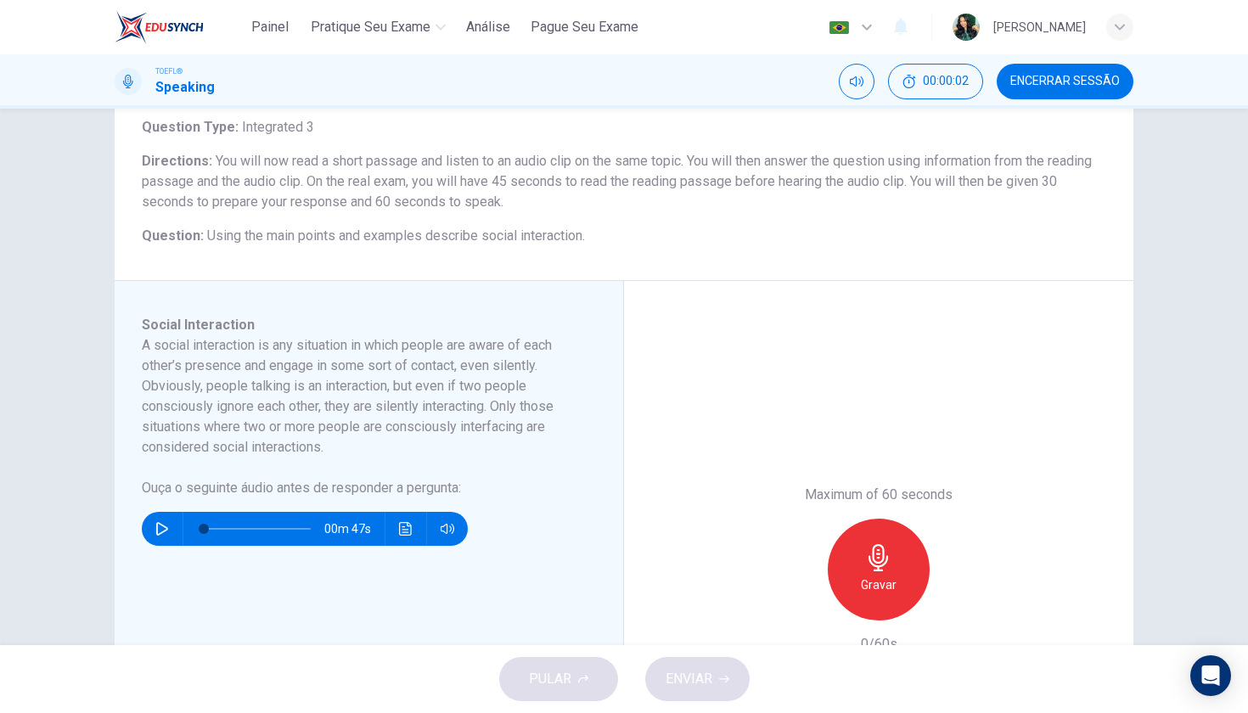
scroll to position [82, 0]
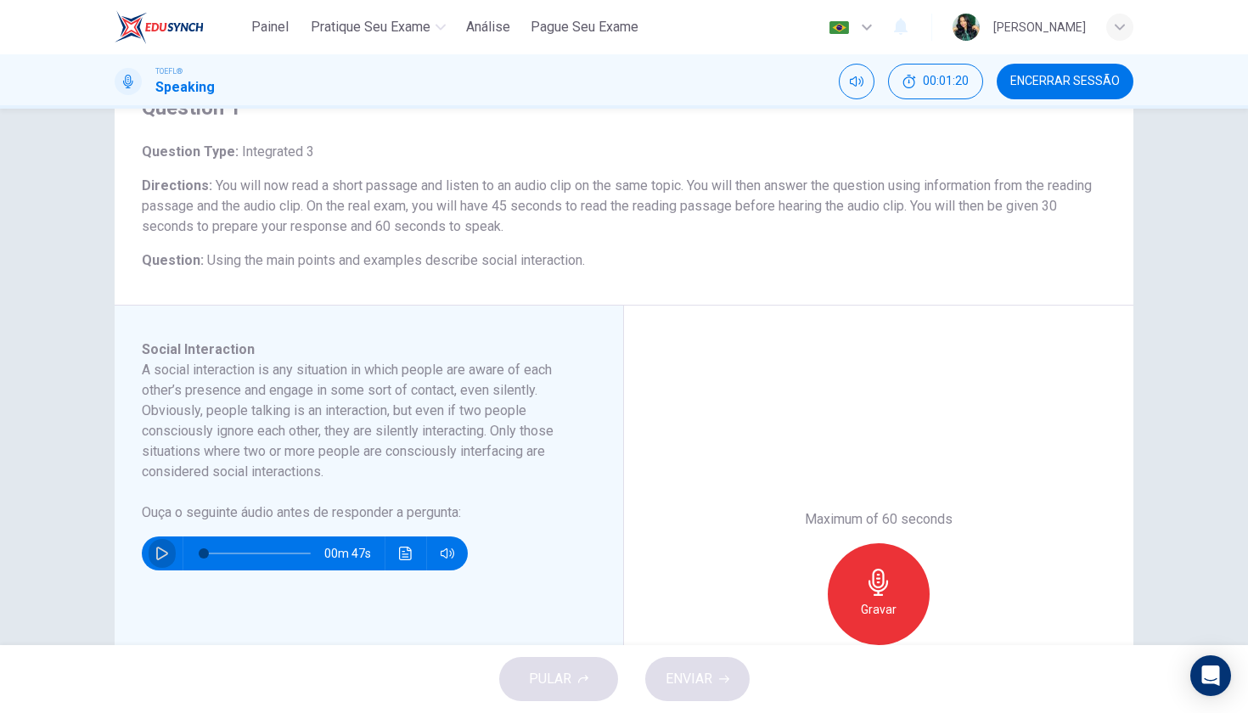
click at [157, 558] on icon "button" at bounding box center [162, 554] width 14 height 14
click at [160, 549] on icon "button" at bounding box center [161, 553] width 9 height 10
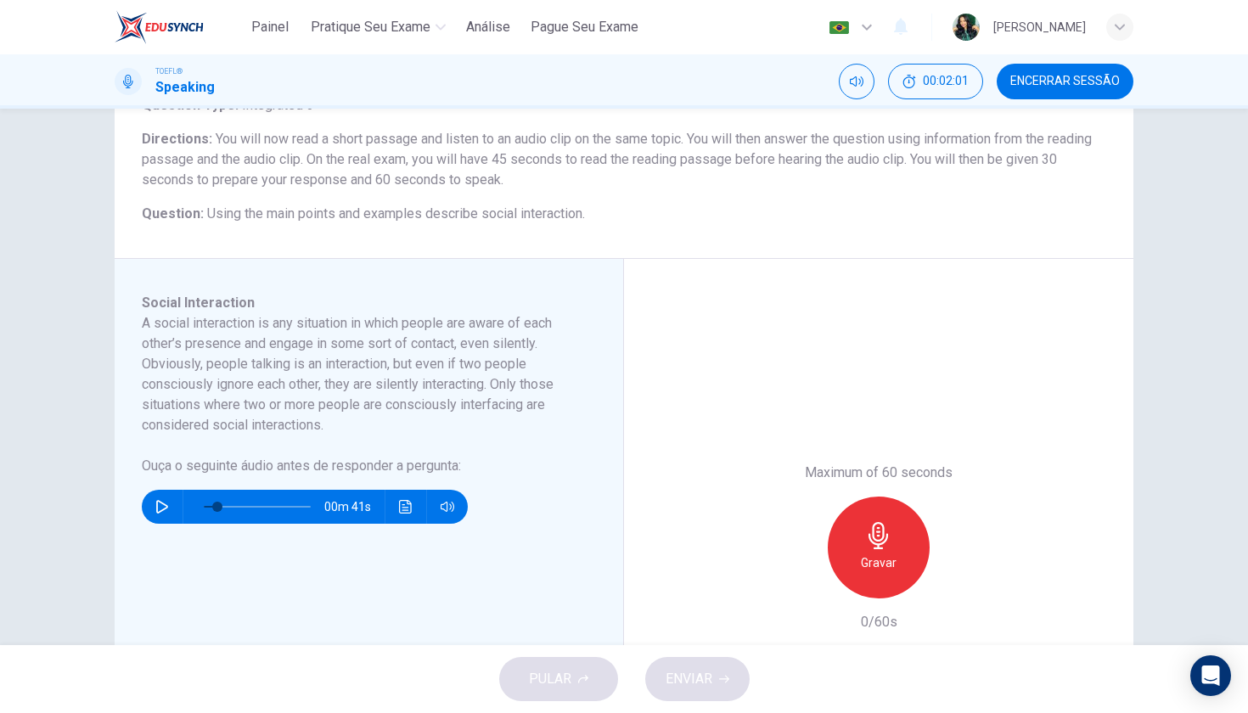
scroll to position [130, 0]
click at [152, 515] on button "button" at bounding box center [162, 506] width 27 height 34
type input "0"
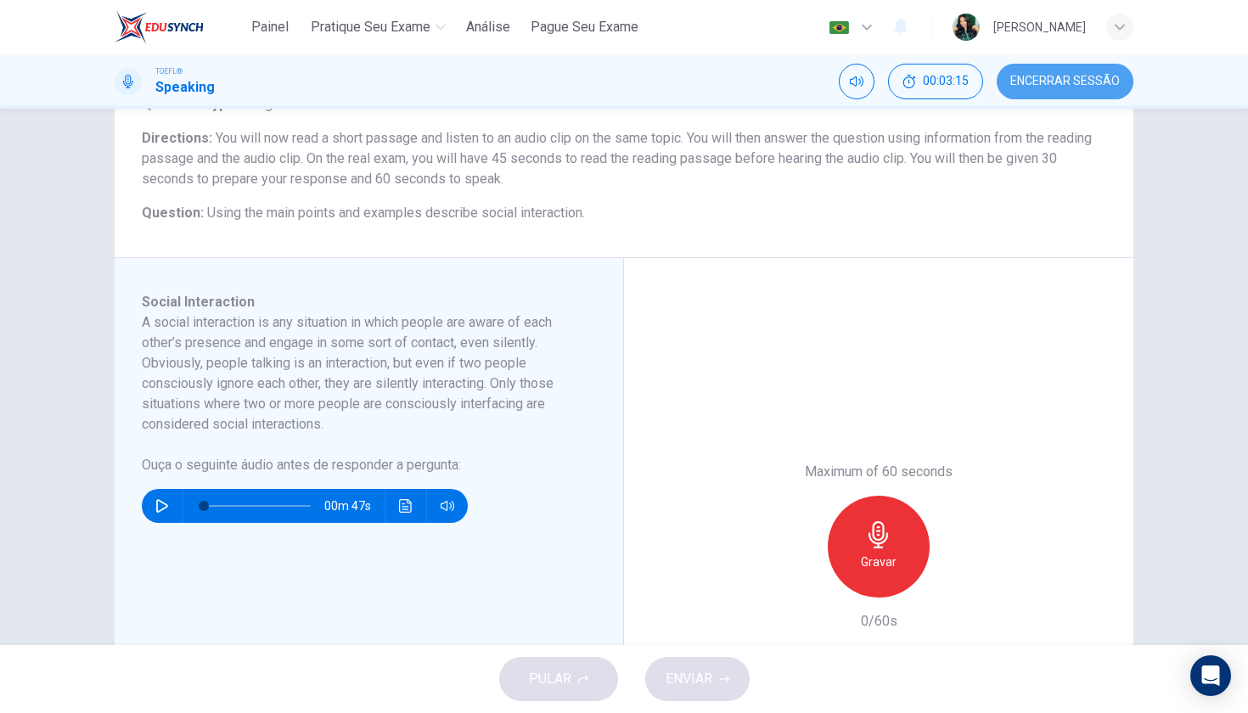
click at [1054, 80] on span "Encerrar Sessão" at bounding box center [1065, 82] width 110 height 14
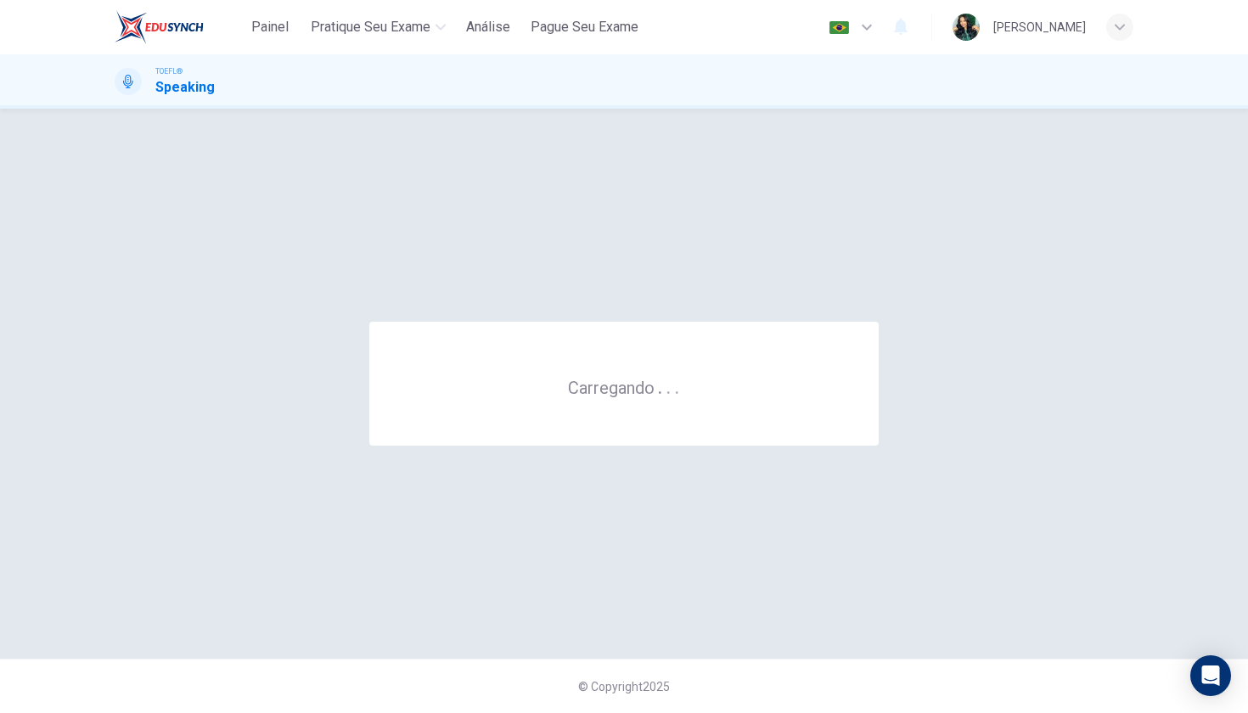
scroll to position [0, 0]
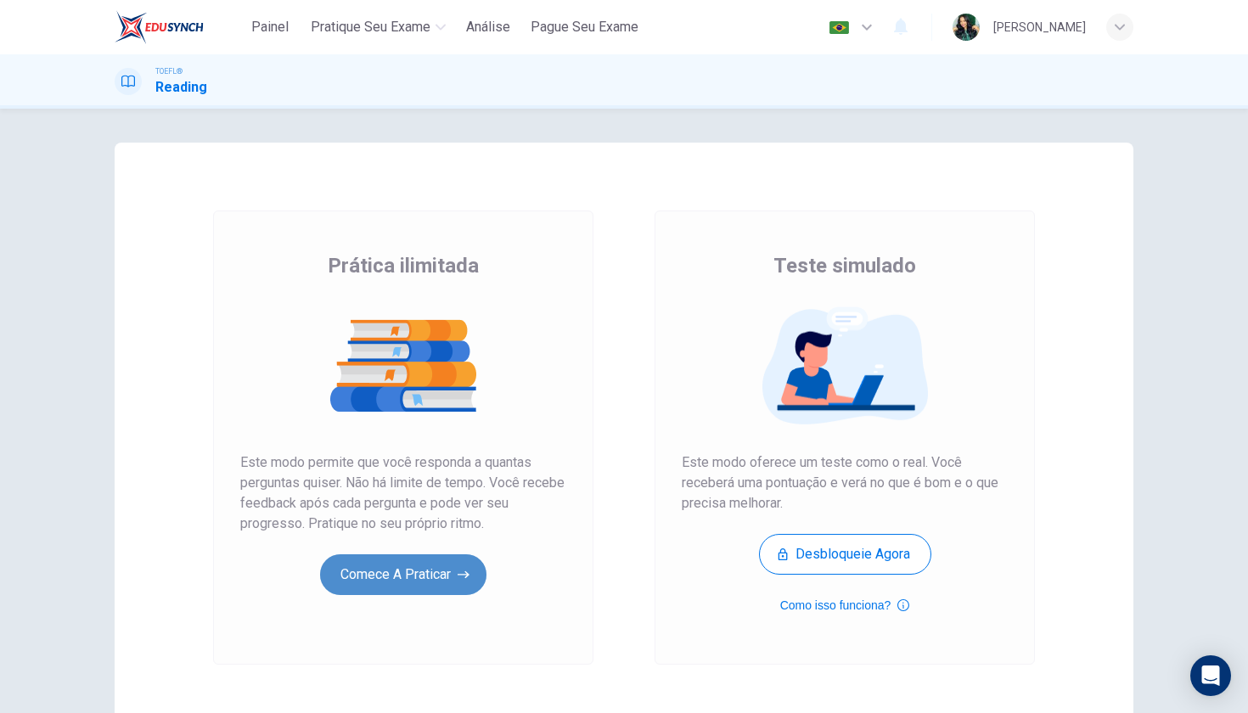
click at [437, 581] on button "Comece a praticar" at bounding box center [403, 574] width 166 height 41
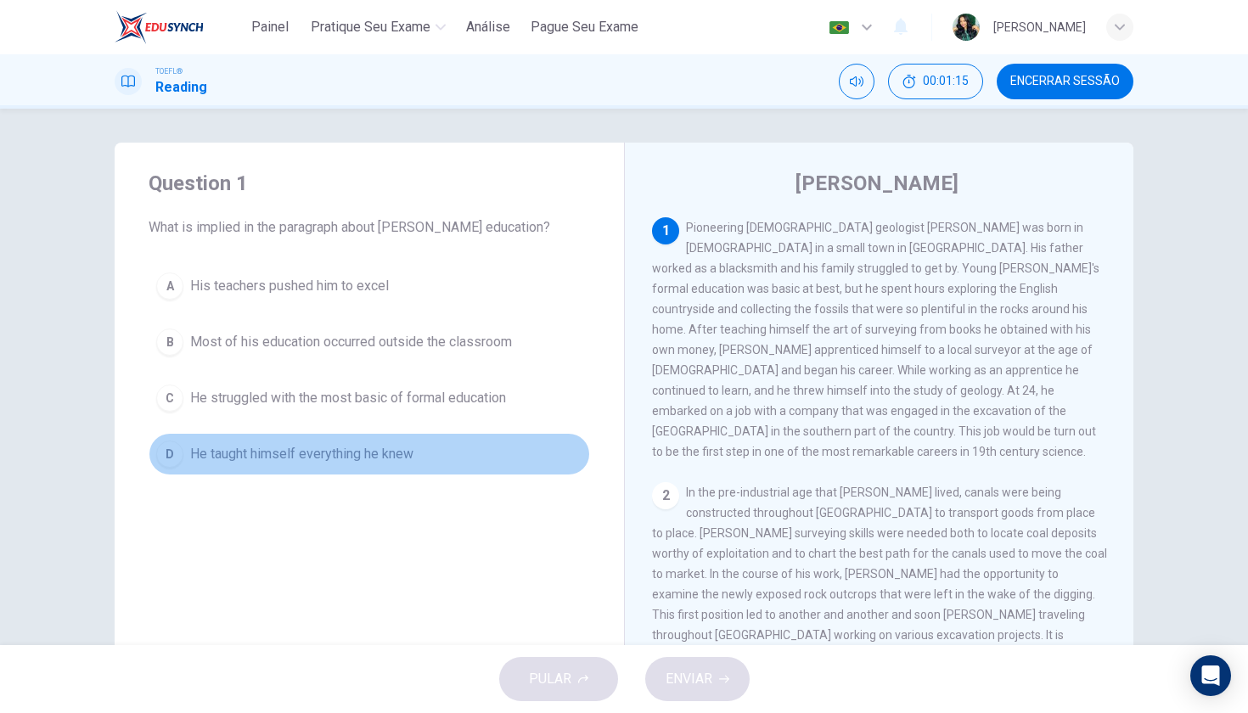
click at [160, 462] on div "D" at bounding box center [169, 454] width 27 height 27
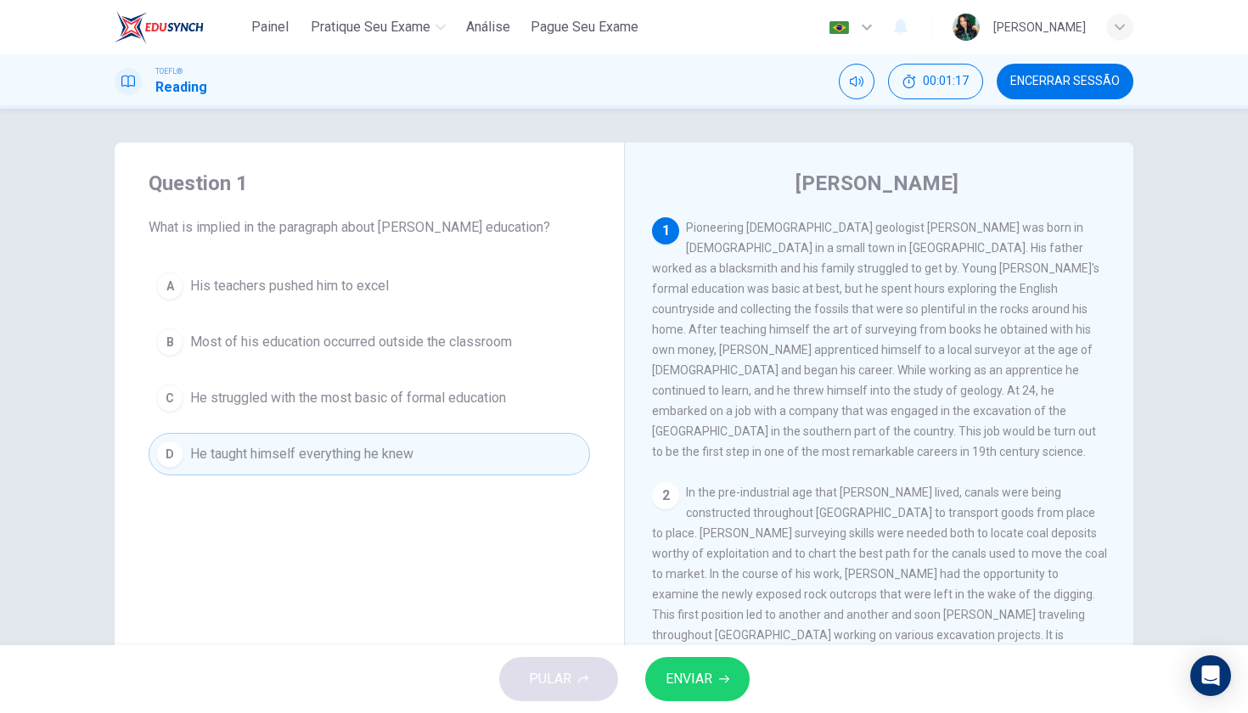
click at [692, 688] on span "ENVIAR" at bounding box center [689, 679] width 47 height 24
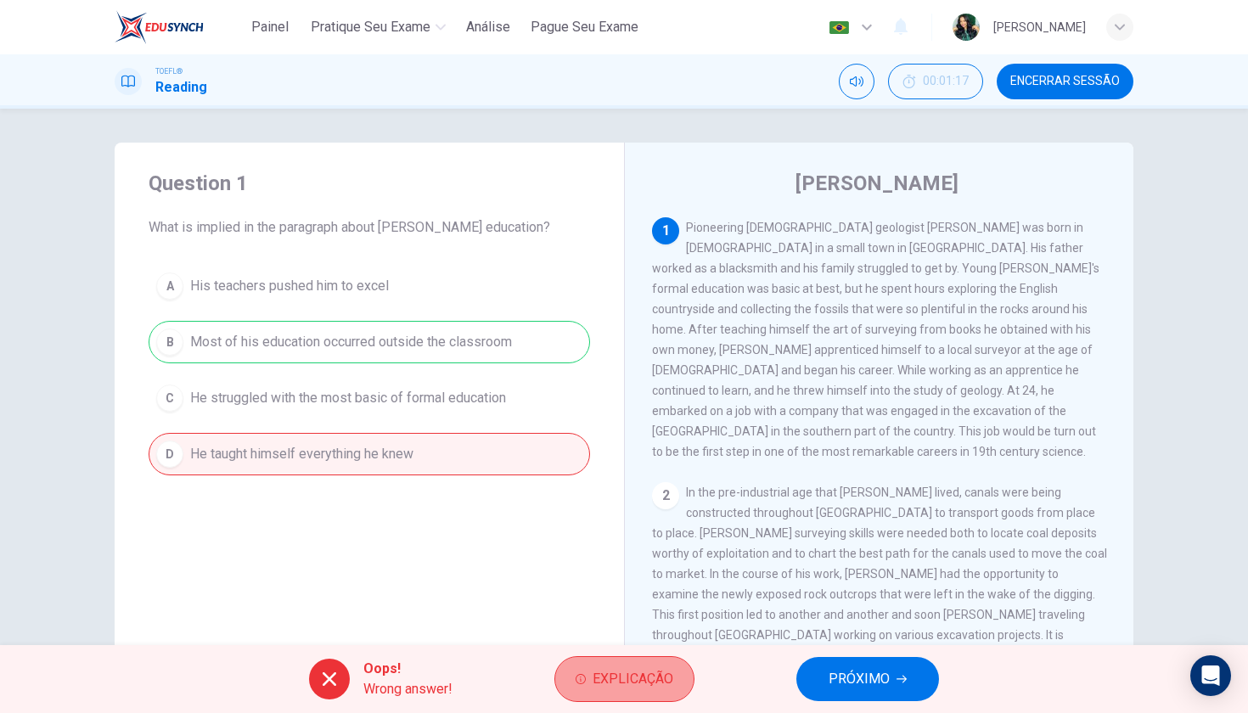
click at [641, 682] on span "Explicação" at bounding box center [633, 679] width 81 height 24
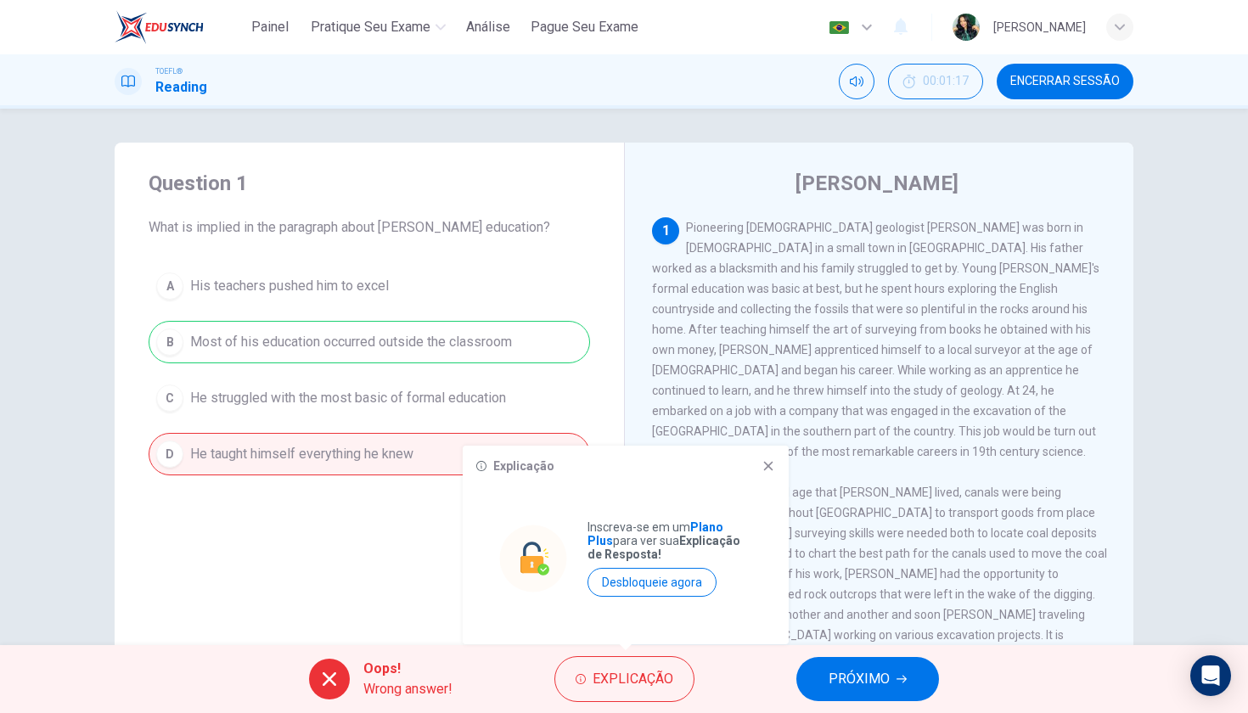
click at [773, 462] on icon at bounding box center [768, 466] width 9 height 9
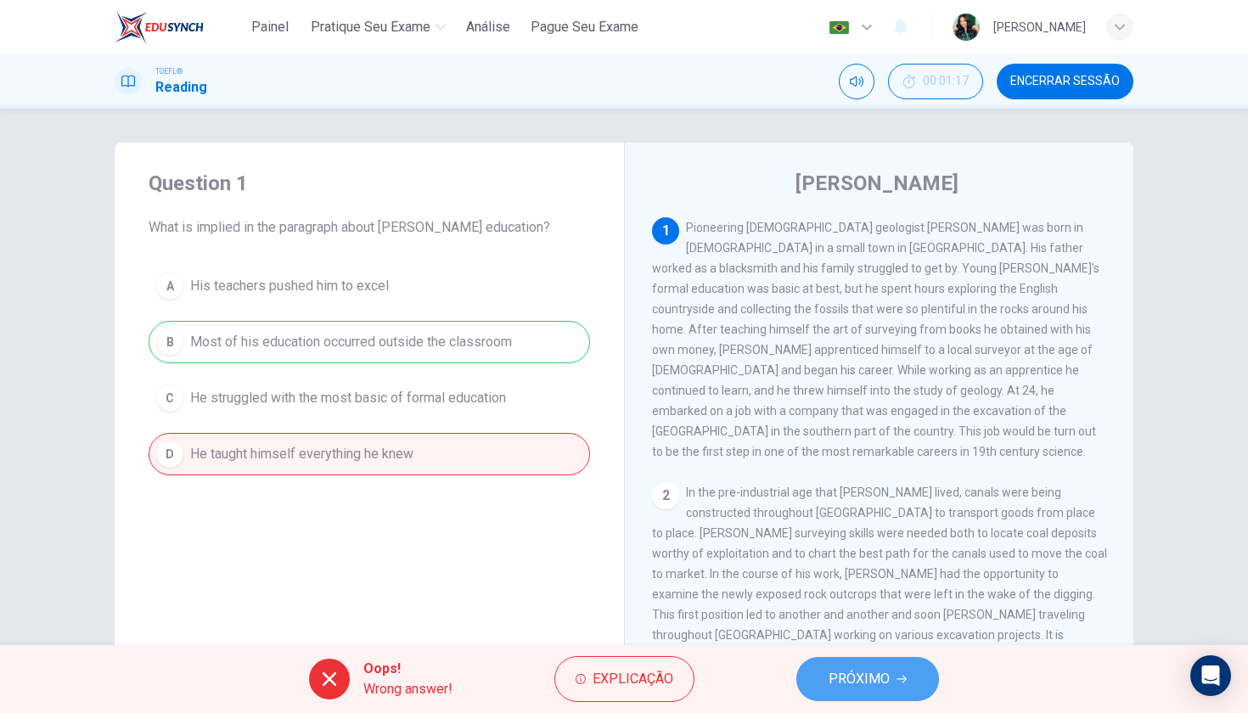
click at [907, 671] on button "PRÓXIMO" at bounding box center [867, 679] width 143 height 44
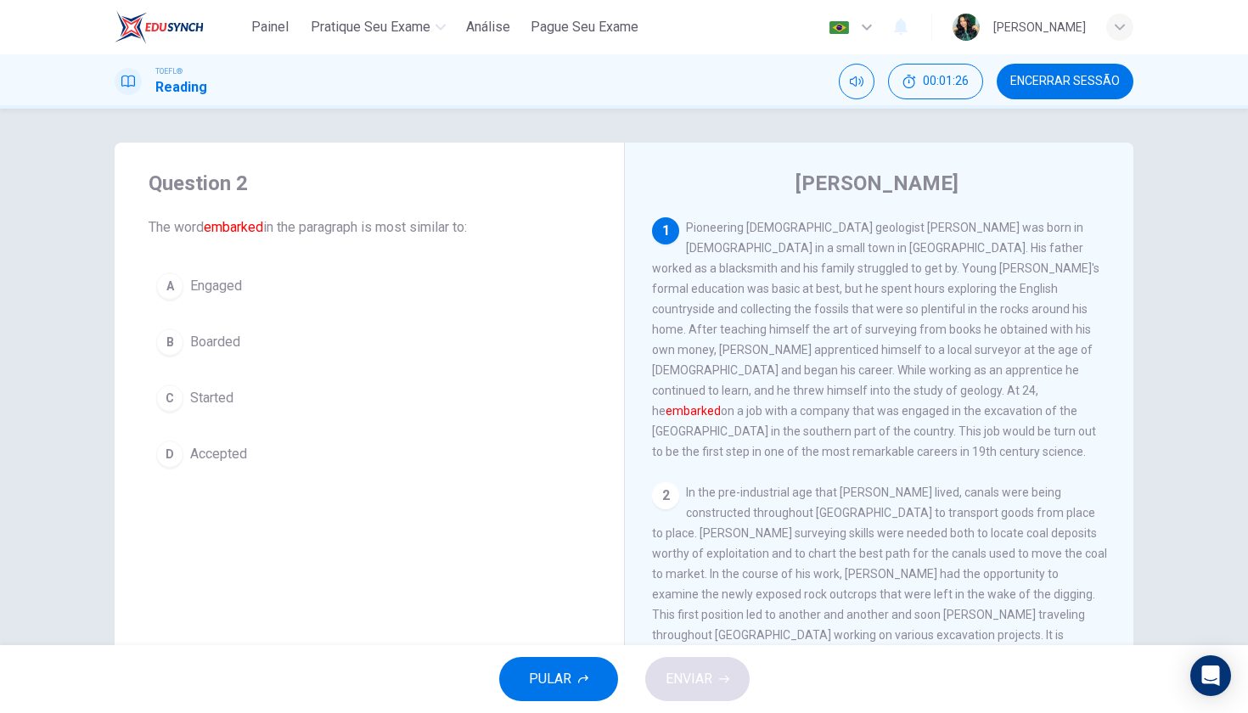
drag, startPoint x: 999, startPoint y: 372, endPoint x: 632, endPoint y: 358, distance: 367.8
click at [632, 358] on div "[PERSON_NAME] 1 Pioneering [DEMOGRAPHIC_DATA] geologist [PERSON_NAME] was born …" at bounding box center [878, 438] width 509 height 590
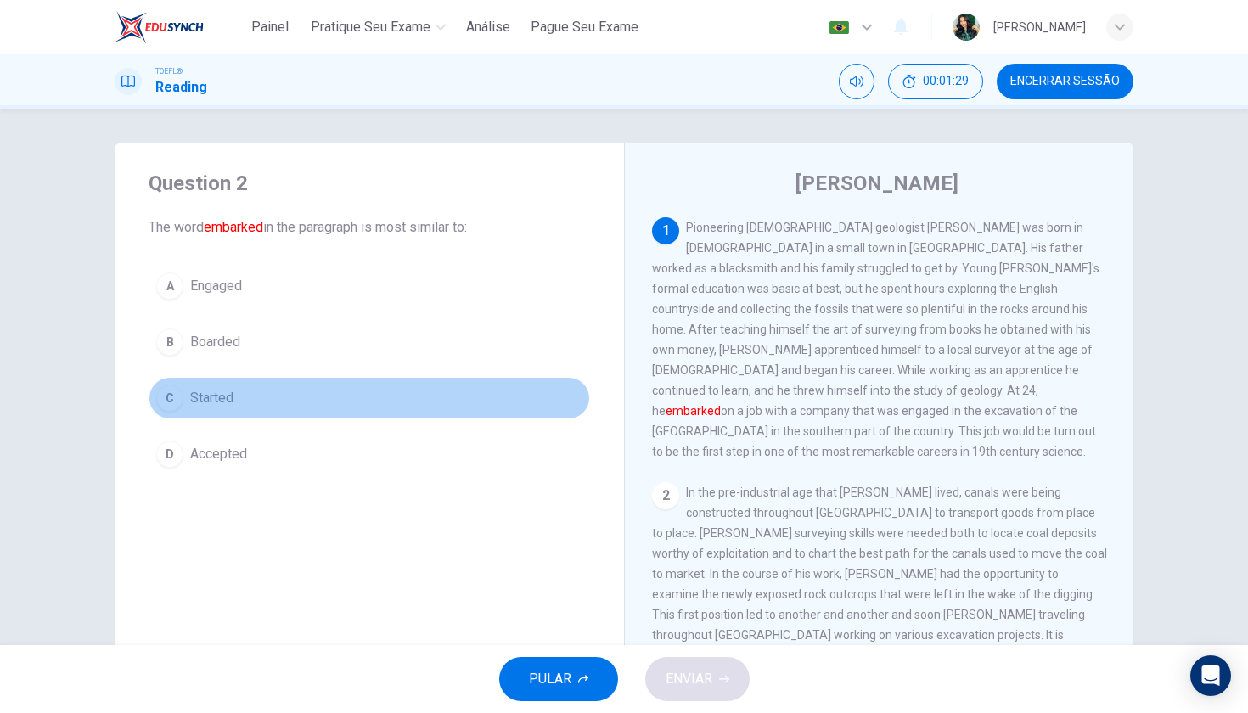
click at [173, 397] on div "C" at bounding box center [169, 398] width 27 height 27
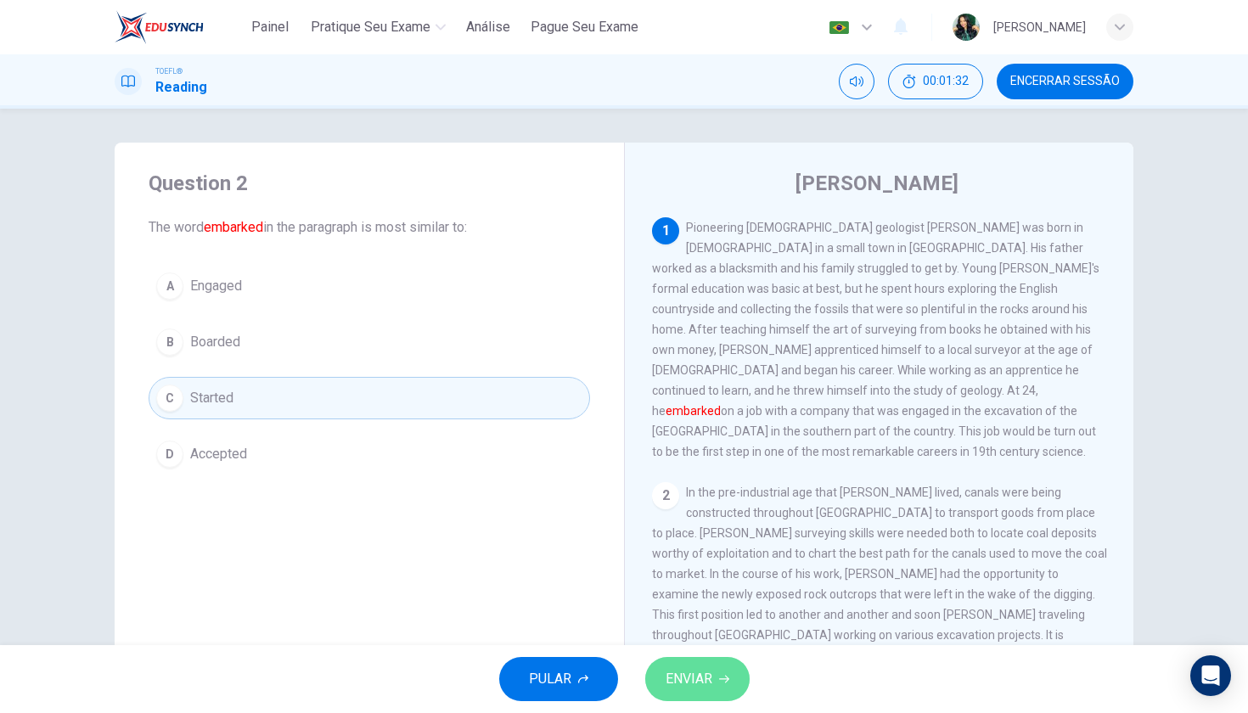
click at [706, 683] on span "ENVIAR" at bounding box center [689, 679] width 47 height 24
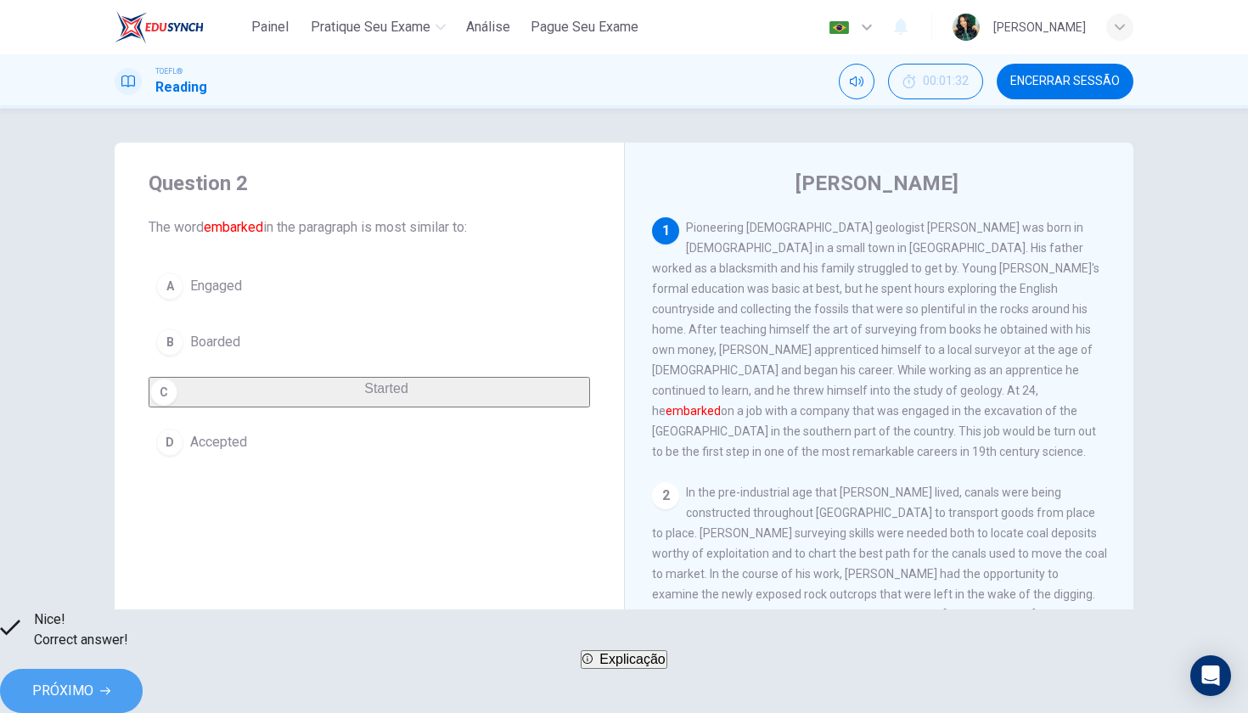
click at [93, 679] on span "PRÓXIMO" at bounding box center [62, 691] width 61 height 24
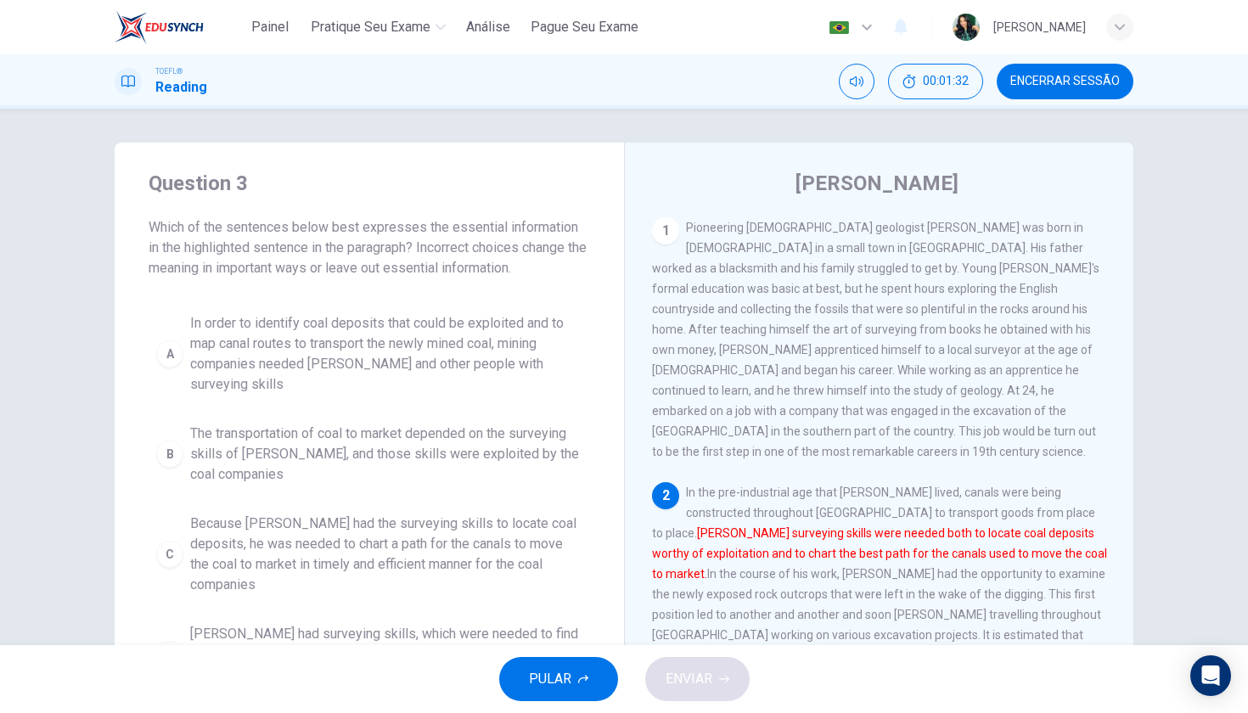
scroll to position [171, 0]
